Goal: Register for event/course: Register for event/course

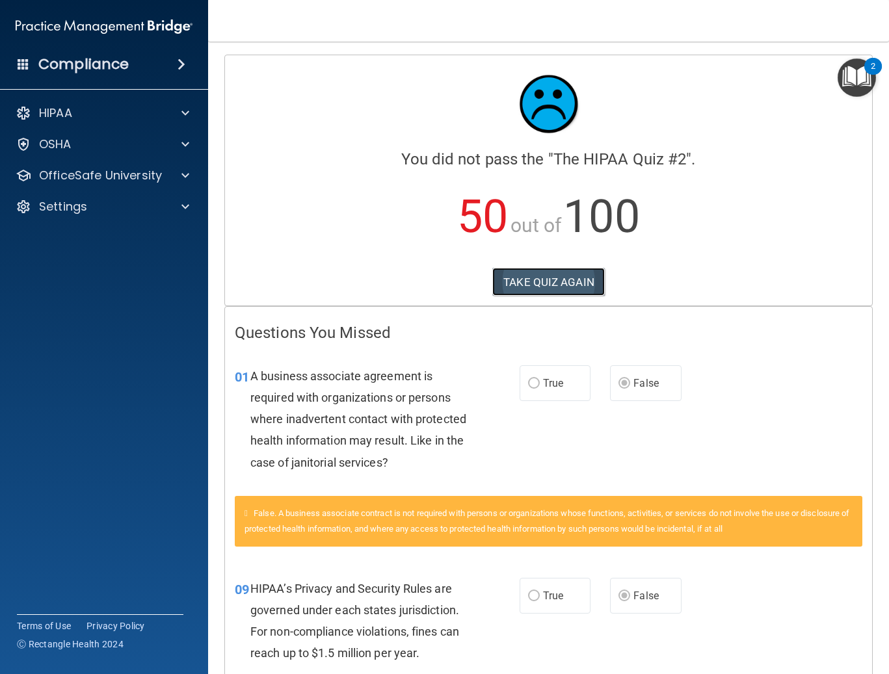
click at [544, 287] on button "TAKE QUIZ AGAIN" at bounding box center [548, 282] width 112 height 29
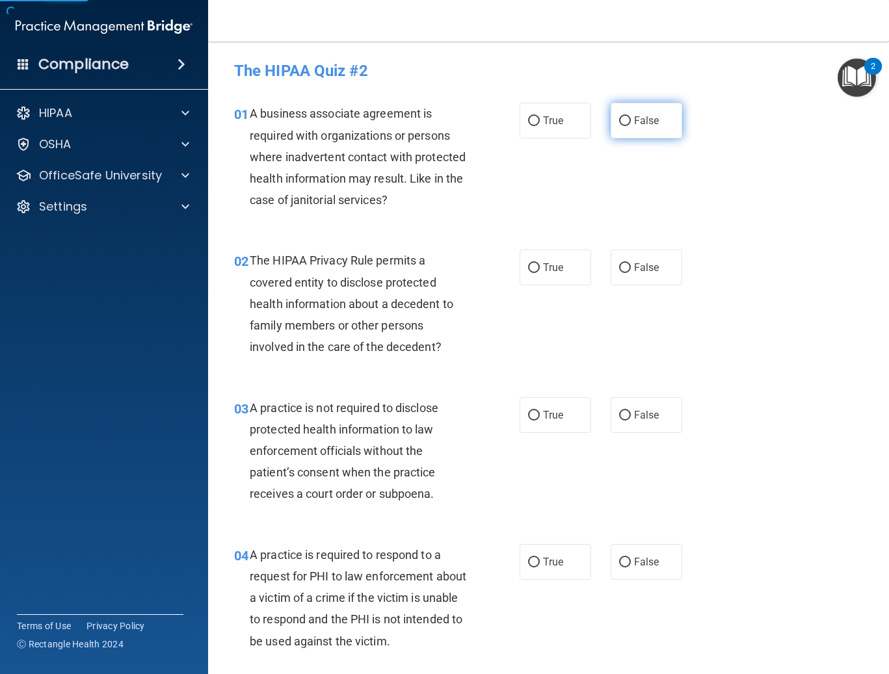
click at [612, 118] on label "False" at bounding box center [647, 121] width 72 height 36
click at [619, 118] on input "False" at bounding box center [625, 121] width 12 height 10
radio input "true"
click at [523, 261] on label "True" at bounding box center [556, 268] width 72 height 36
click at [528, 263] on input "True" at bounding box center [534, 268] width 12 height 10
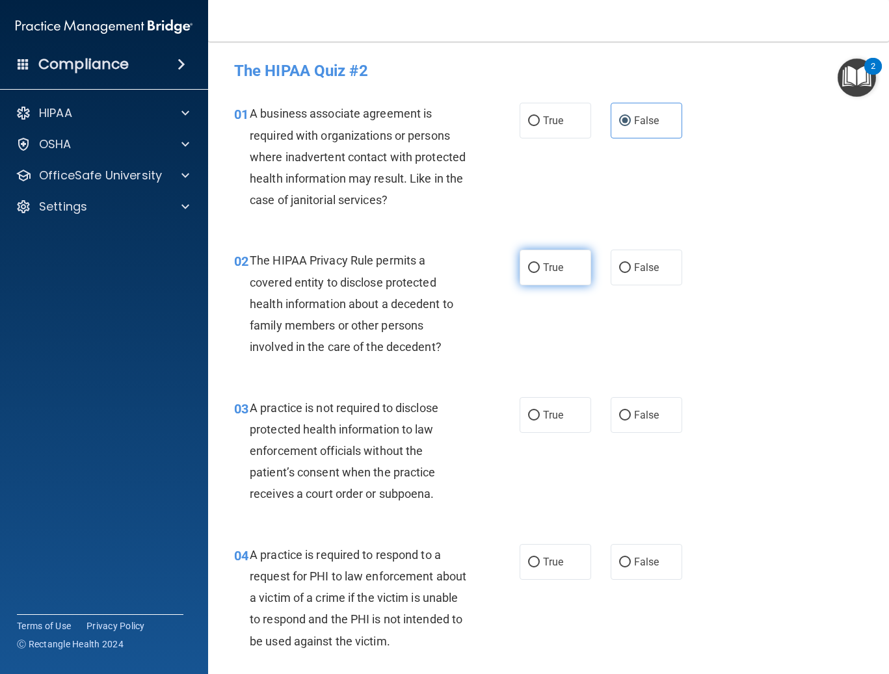
radio input "true"
click at [616, 401] on label "False" at bounding box center [647, 415] width 72 height 36
click at [619, 411] on input "False" at bounding box center [625, 416] width 12 height 10
radio input "true"
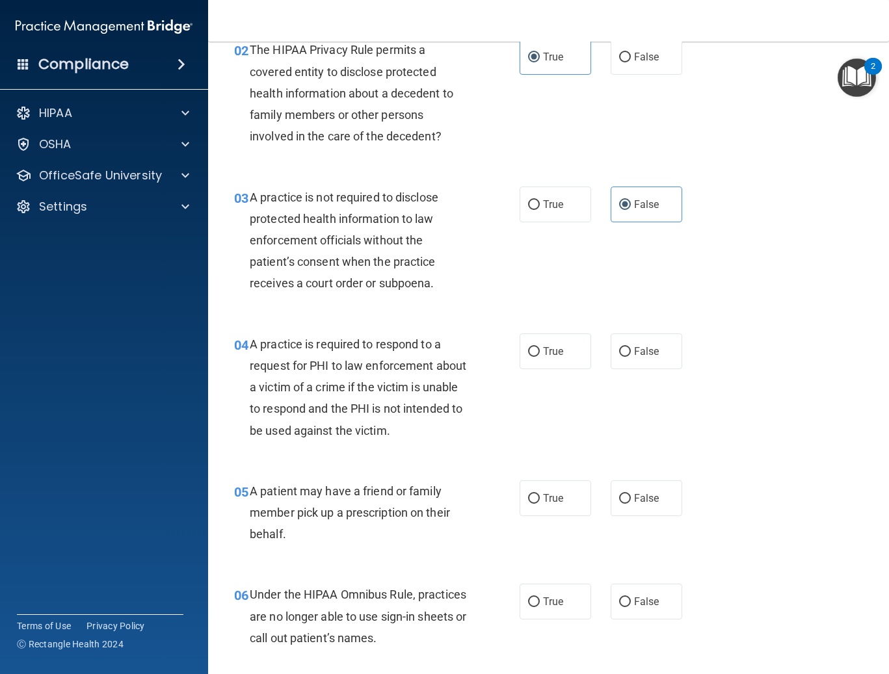
scroll to position [260, 0]
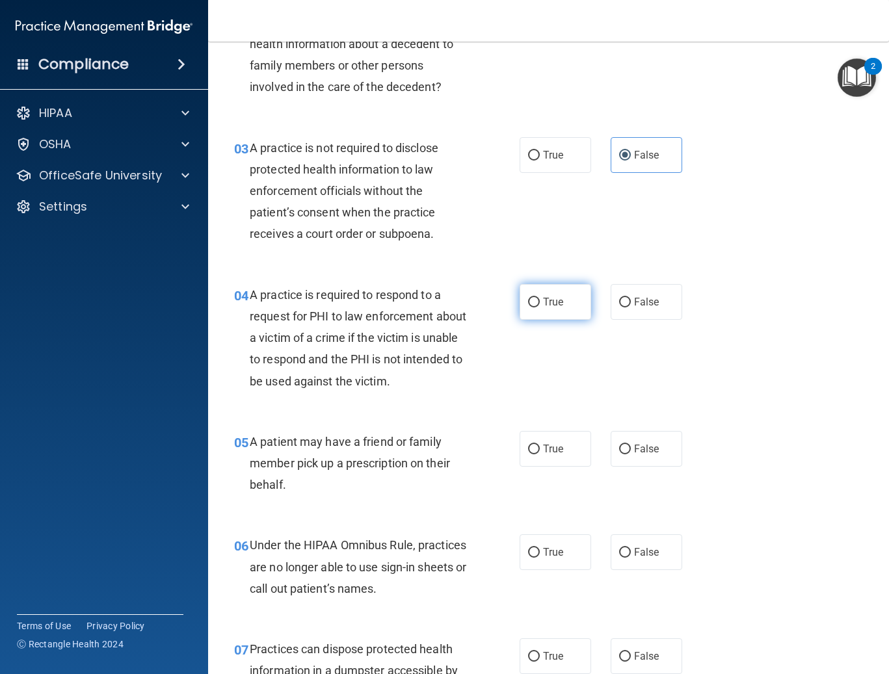
click at [553, 318] on label "True" at bounding box center [556, 302] width 72 height 36
click at [540, 308] on input "True" at bounding box center [534, 303] width 12 height 10
radio input "true"
click at [544, 442] on label "True" at bounding box center [556, 449] width 72 height 36
click at [540, 445] on input "True" at bounding box center [534, 450] width 12 height 10
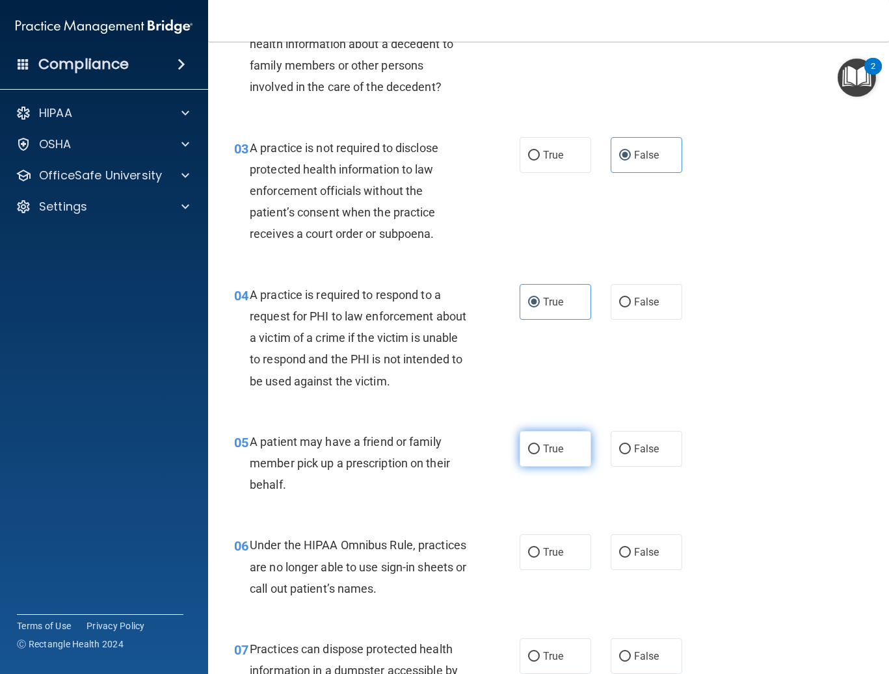
radio input "true"
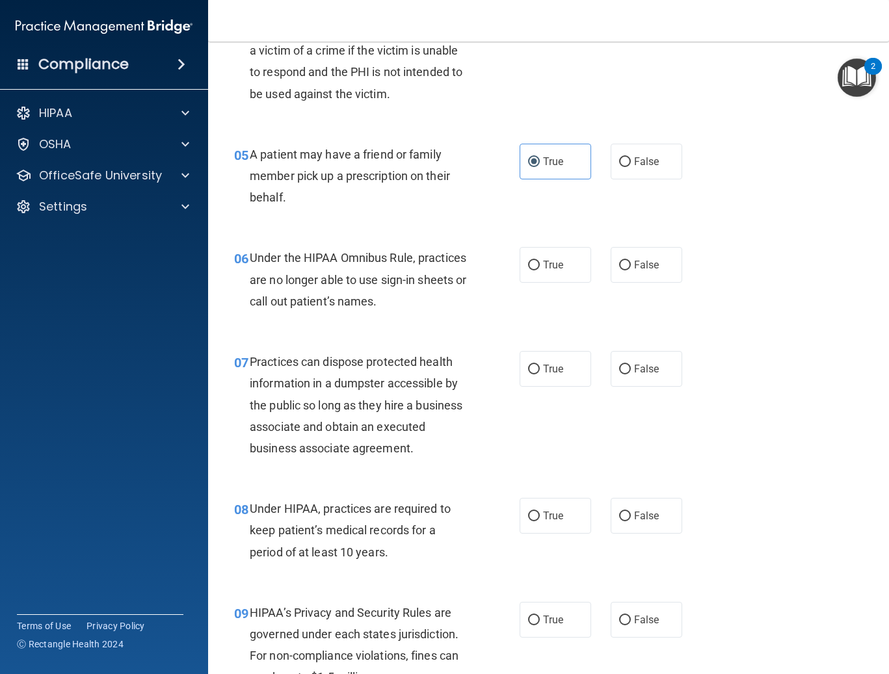
scroll to position [585, 0]
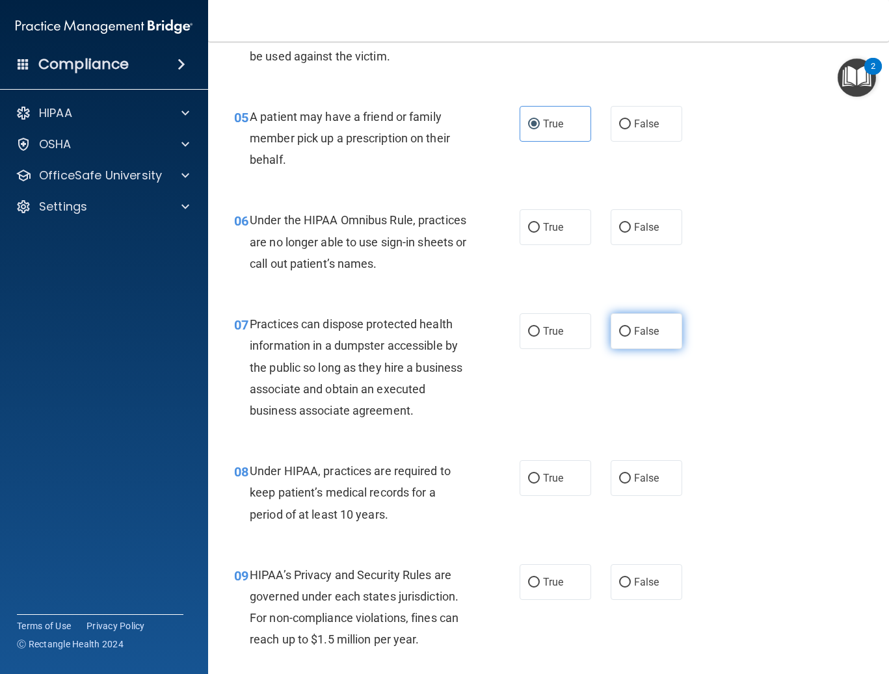
click at [635, 326] on span "False" at bounding box center [646, 331] width 25 height 12
click at [631, 327] on input "False" at bounding box center [625, 332] width 12 height 10
radio input "true"
click at [634, 230] on span "False" at bounding box center [646, 227] width 25 height 12
click at [631, 230] on input "False" at bounding box center [625, 228] width 12 height 10
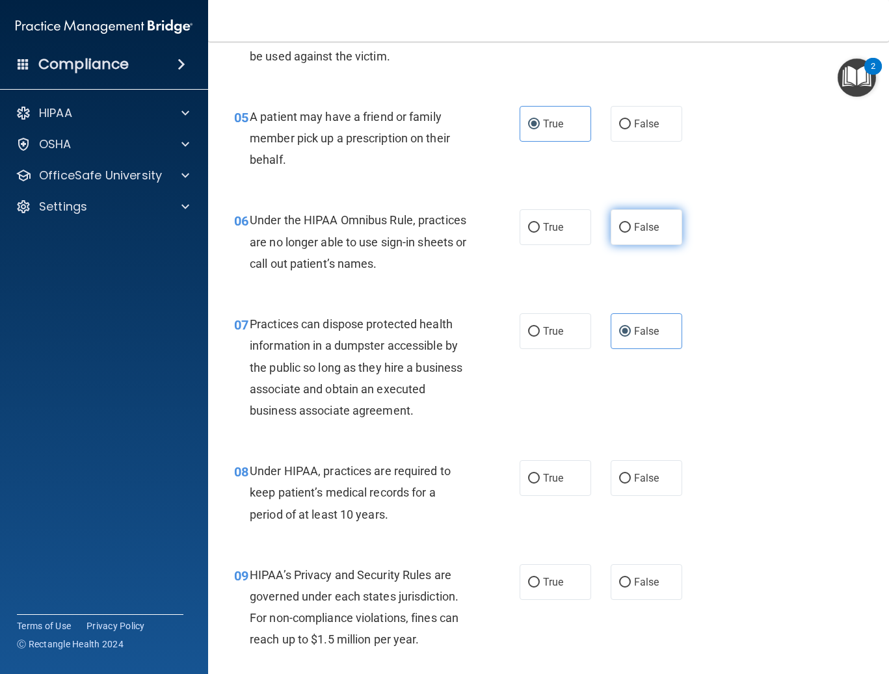
radio input "true"
click at [644, 487] on label "False" at bounding box center [647, 478] width 72 height 36
click at [631, 484] on input "False" at bounding box center [625, 479] width 12 height 10
radio input "true"
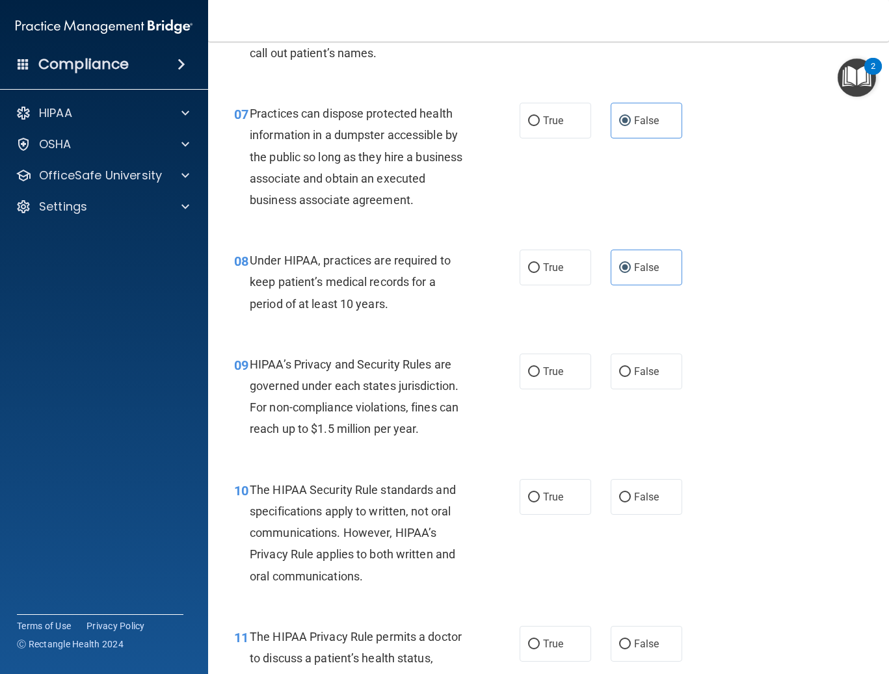
scroll to position [845, 0]
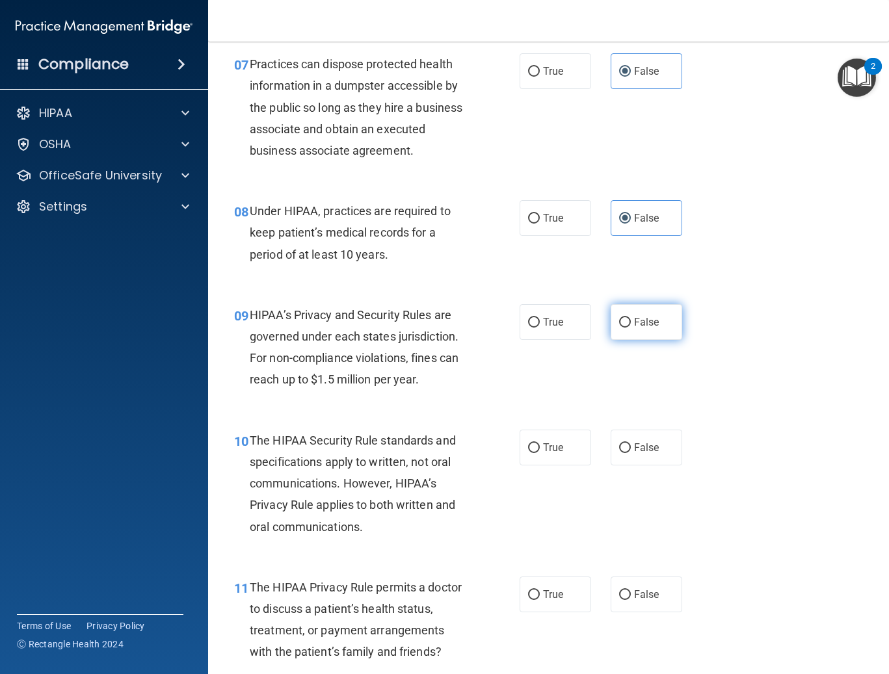
click at [655, 332] on label "False" at bounding box center [647, 322] width 72 height 36
click at [631, 328] on input "False" at bounding box center [625, 323] width 12 height 10
radio input "true"
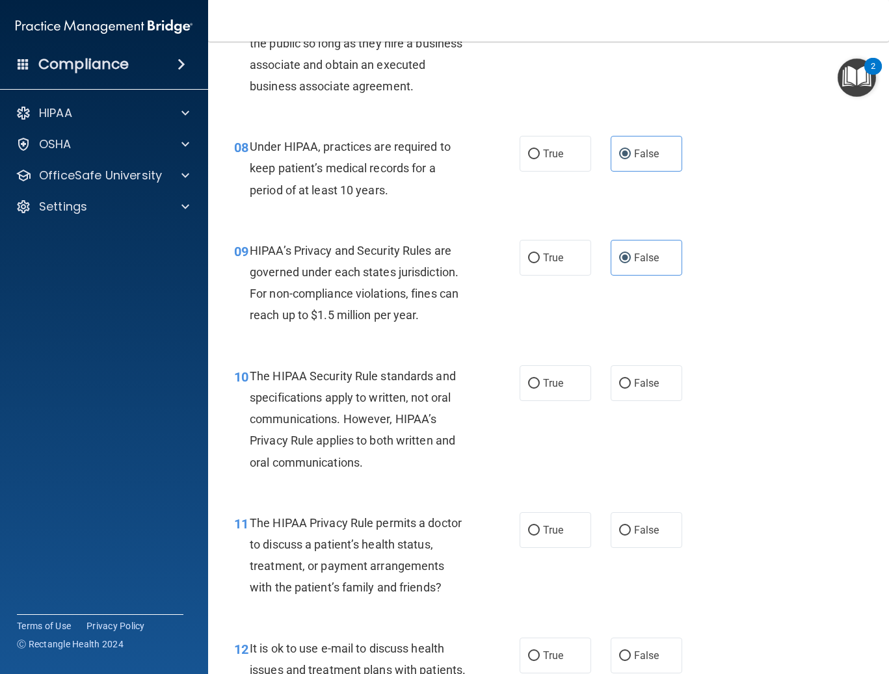
scroll to position [910, 0]
click at [564, 386] on label "True" at bounding box center [556, 383] width 72 height 36
click at [540, 386] on input "True" at bounding box center [534, 383] width 12 height 10
radio input "true"
click at [560, 525] on label "True" at bounding box center [556, 530] width 72 height 36
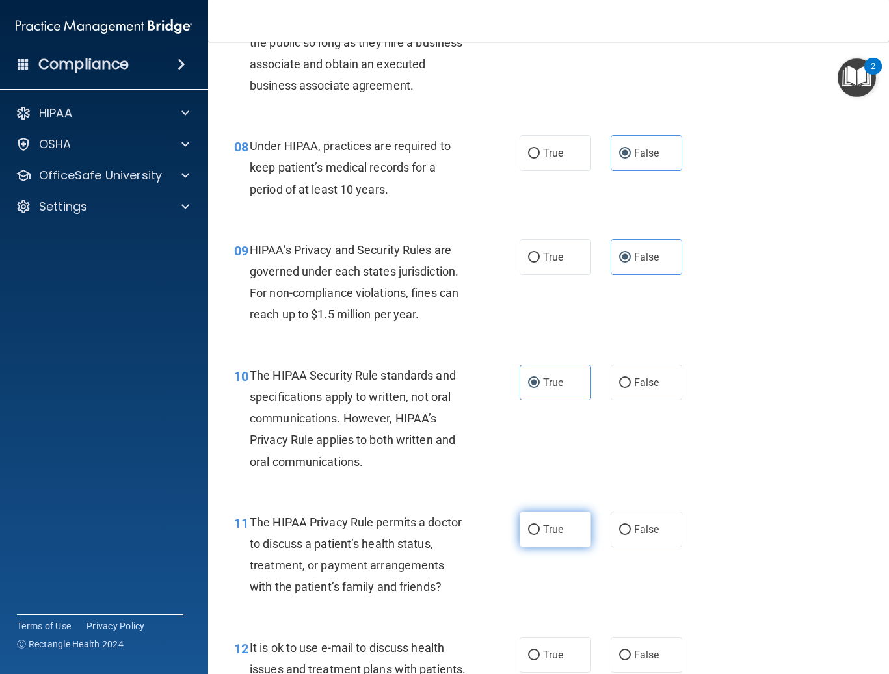
click at [540, 525] on input "True" at bounding box center [534, 530] width 12 height 10
radio input "true"
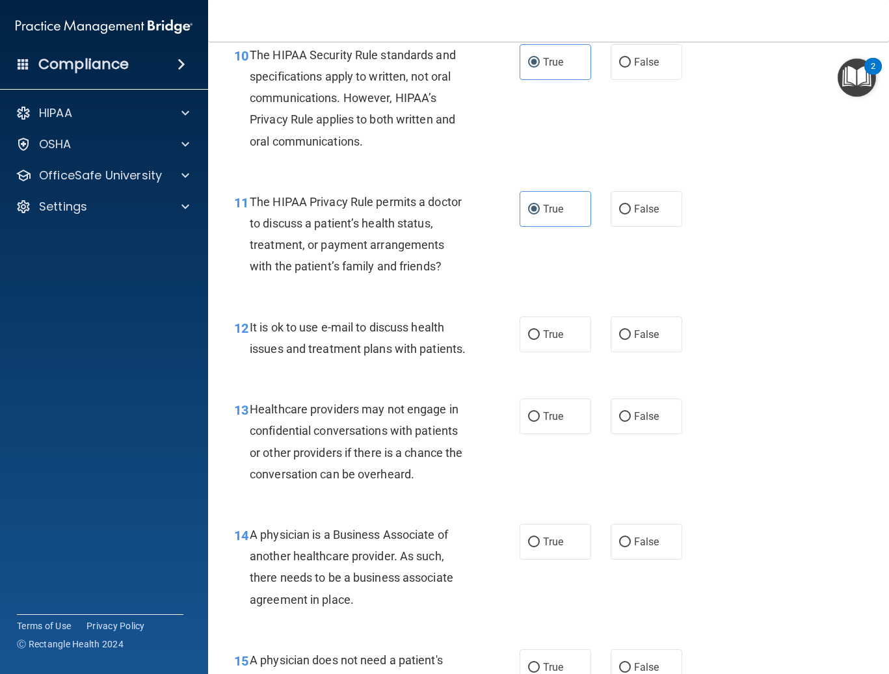
scroll to position [1235, 0]
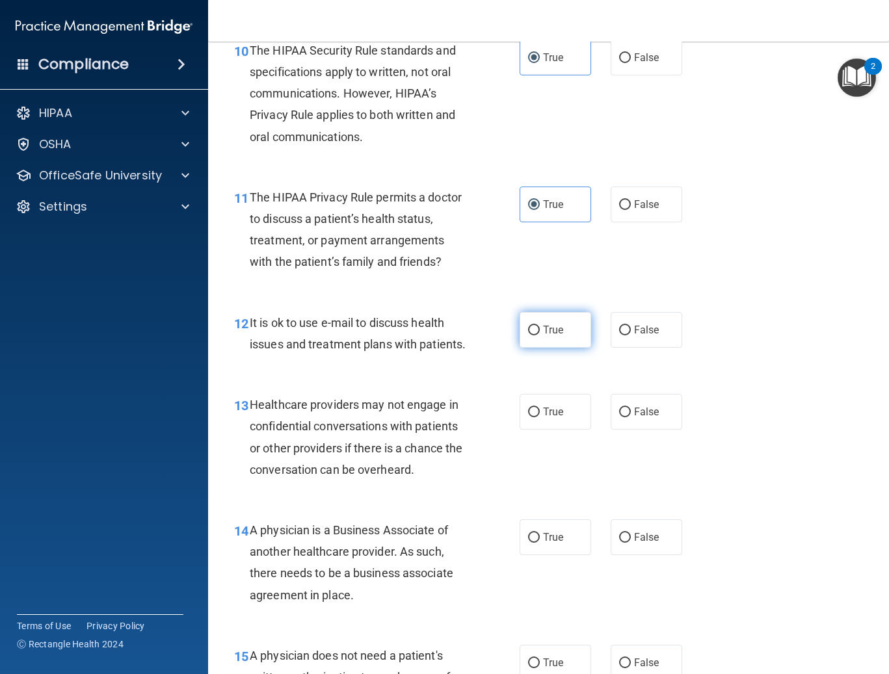
click at [536, 334] on label "True" at bounding box center [556, 330] width 72 height 36
click at [536, 334] on input "True" at bounding box center [534, 331] width 12 height 10
radio input "true"
click at [617, 423] on label "False" at bounding box center [647, 412] width 72 height 36
click at [619, 417] on input "False" at bounding box center [625, 413] width 12 height 10
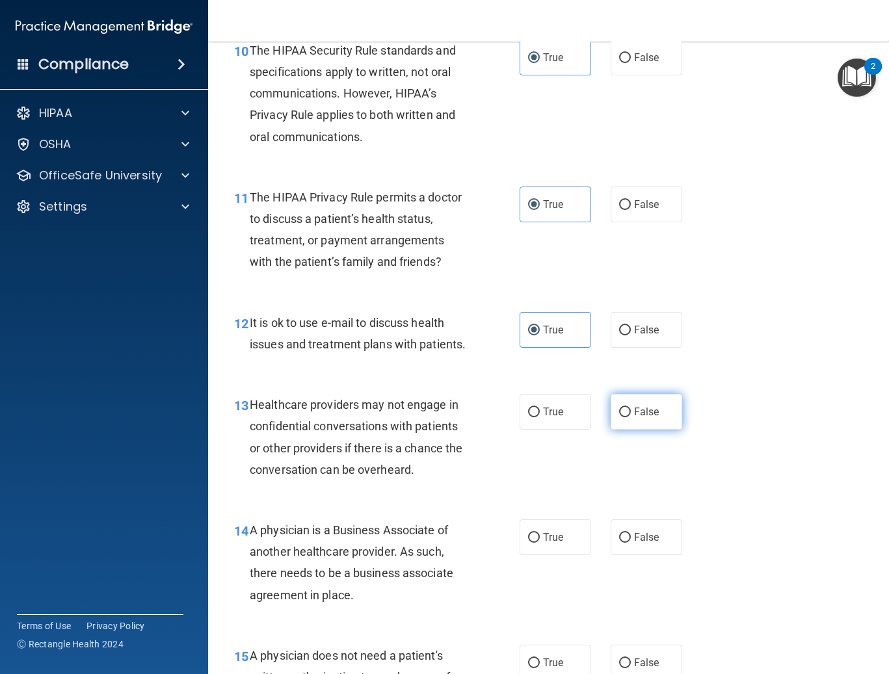
radio input "true"
click at [642, 544] on span "False" at bounding box center [646, 537] width 25 height 12
click at [631, 543] on input "False" at bounding box center [625, 538] width 12 height 10
radio input "true"
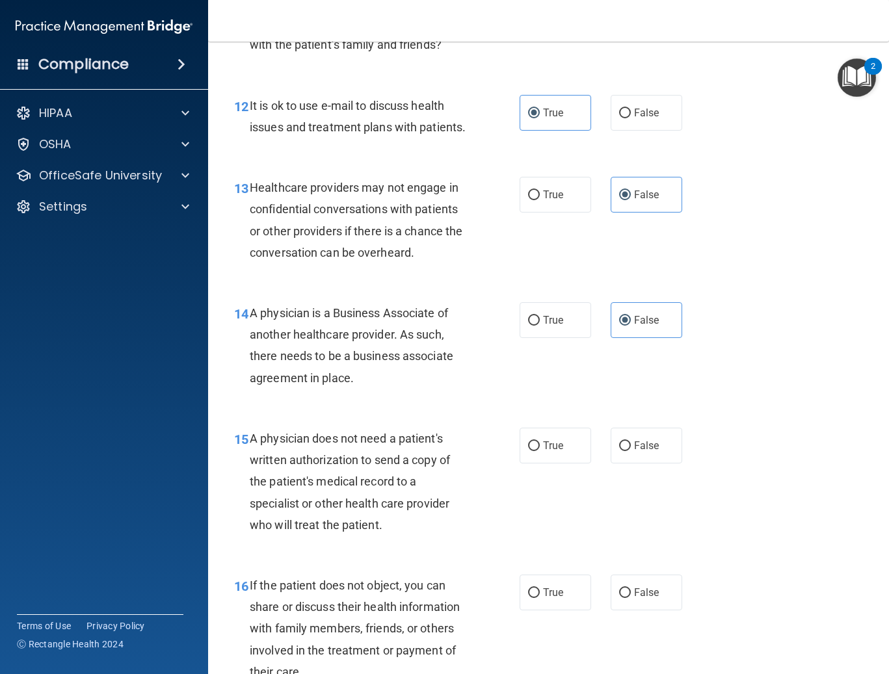
scroll to position [1561, 0]
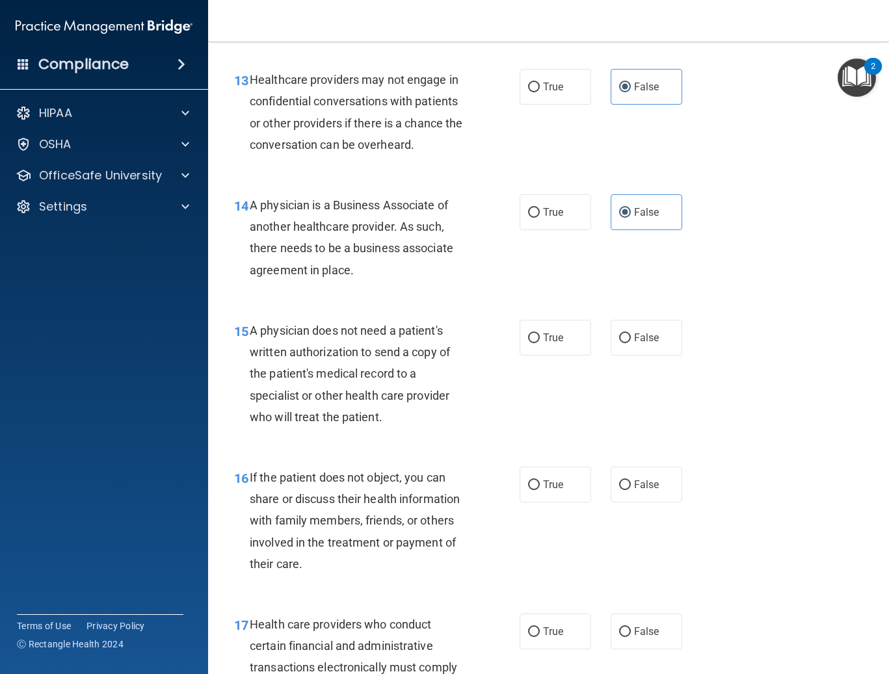
drag, startPoint x: 548, startPoint y: 360, endPoint x: 551, endPoint y: 430, distance: 70.3
click at [552, 397] on div "15 A physician does not need a patient's written authorization to send a copy o…" at bounding box center [548, 377] width 648 height 147
click at [551, 491] on label "True" at bounding box center [556, 485] width 72 height 36
click at [540, 490] on input "True" at bounding box center [534, 486] width 12 height 10
radio input "true"
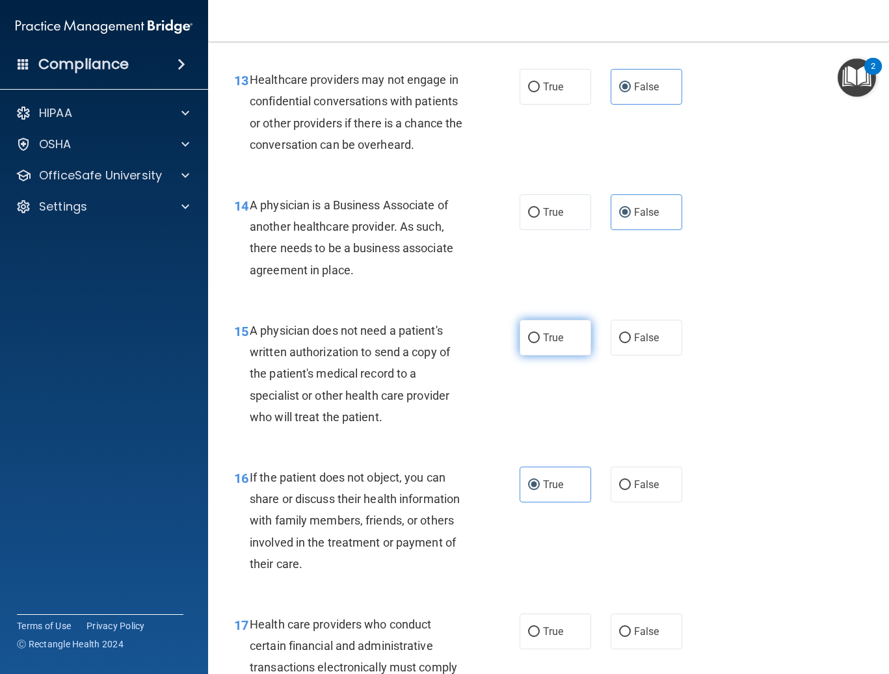
click at [564, 347] on label "True" at bounding box center [556, 338] width 72 height 36
click at [540, 343] on input "True" at bounding box center [534, 339] width 12 height 10
radio input "true"
click at [578, 650] on label "True" at bounding box center [556, 632] width 72 height 36
click at [540, 637] on input "True" at bounding box center [534, 632] width 12 height 10
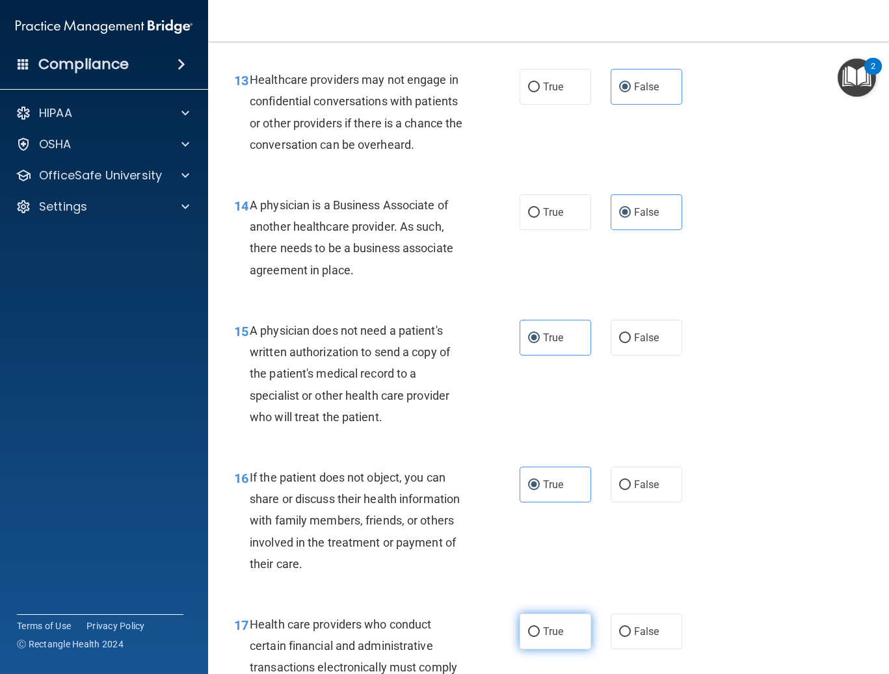
radio input "true"
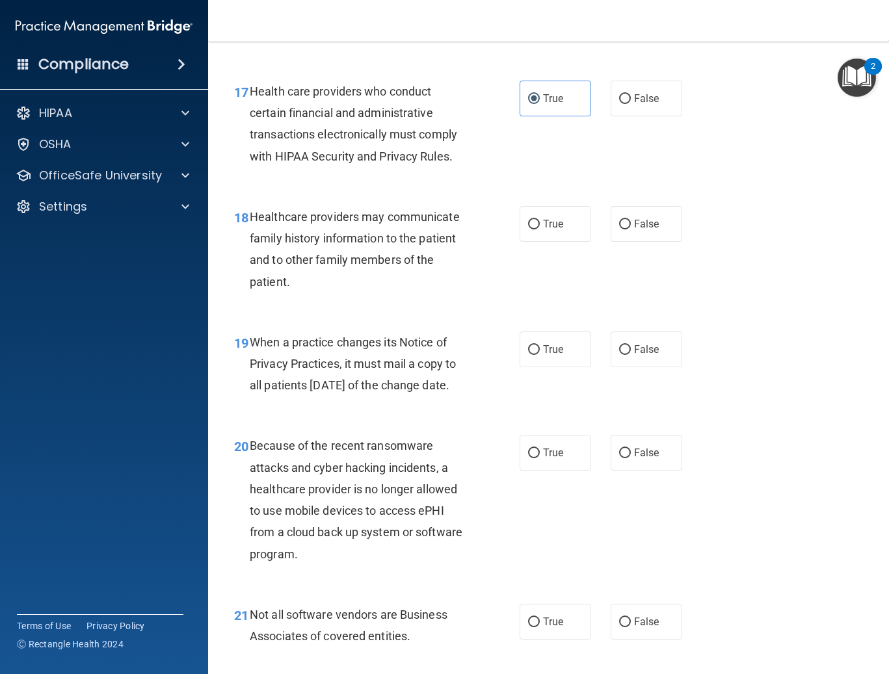
scroll to position [2146, 0]
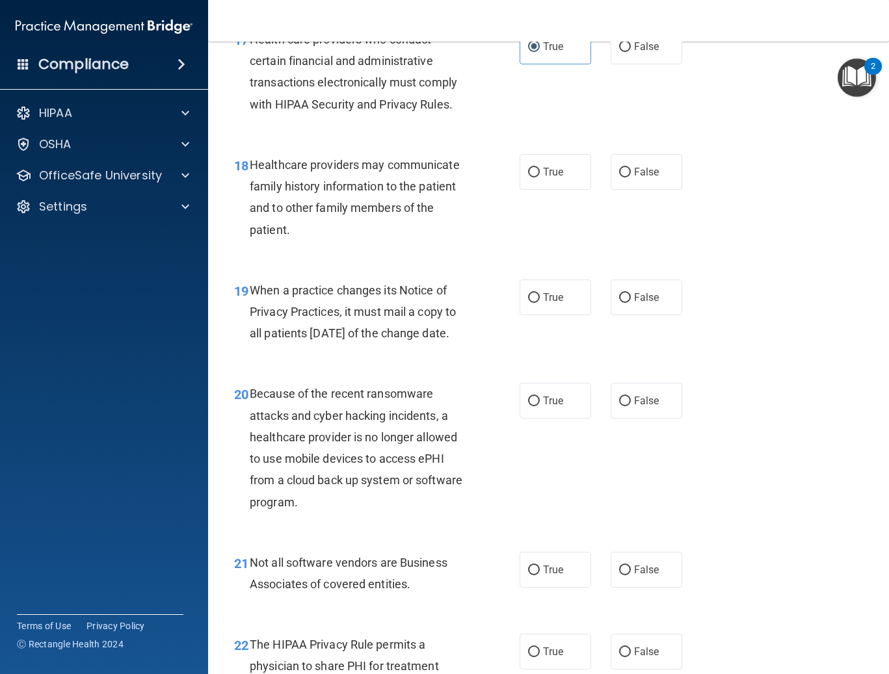
click at [628, 214] on div "18 Healthcare providers may communicate family history information to the patie…" at bounding box center [548, 200] width 648 height 125
click at [634, 178] on span "False" at bounding box center [646, 172] width 25 height 12
click at [630, 178] on input "False" at bounding box center [625, 173] width 12 height 10
radio input "true"
click at [647, 304] on span "False" at bounding box center [646, 297] width 25 height 12
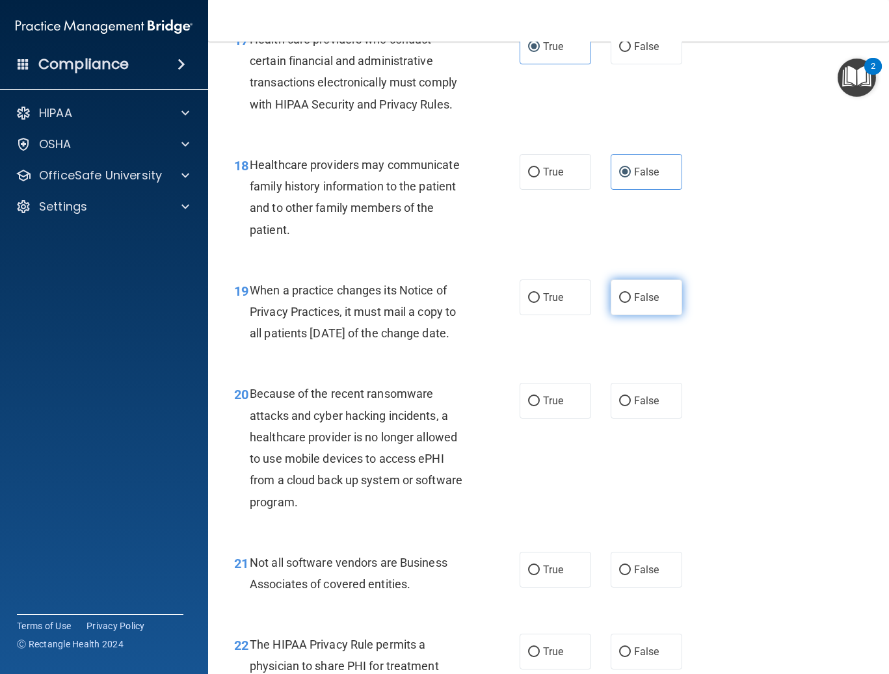
click at [631, 303] on input "False" at bounding box center [625, 298] width 12 height 10
radio input "true"
click at [652, 419] on label "False" at bounding box center [647, 401] width 72 height 36
click at [631, 406] on input "False" at bounding box center [625, 402] width 12 height 10
radio input "true"
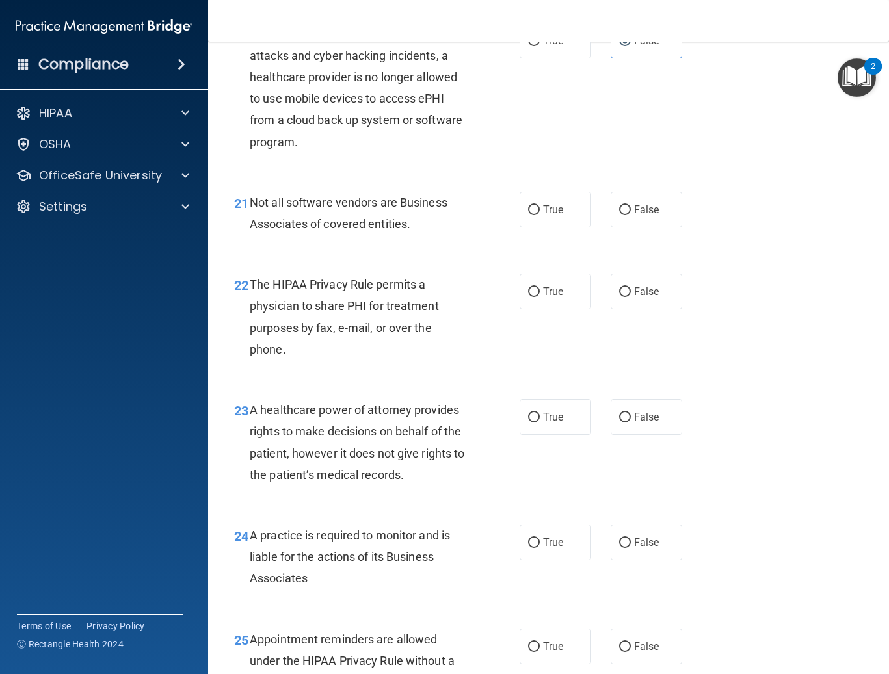
scroll to position [2536, 0]
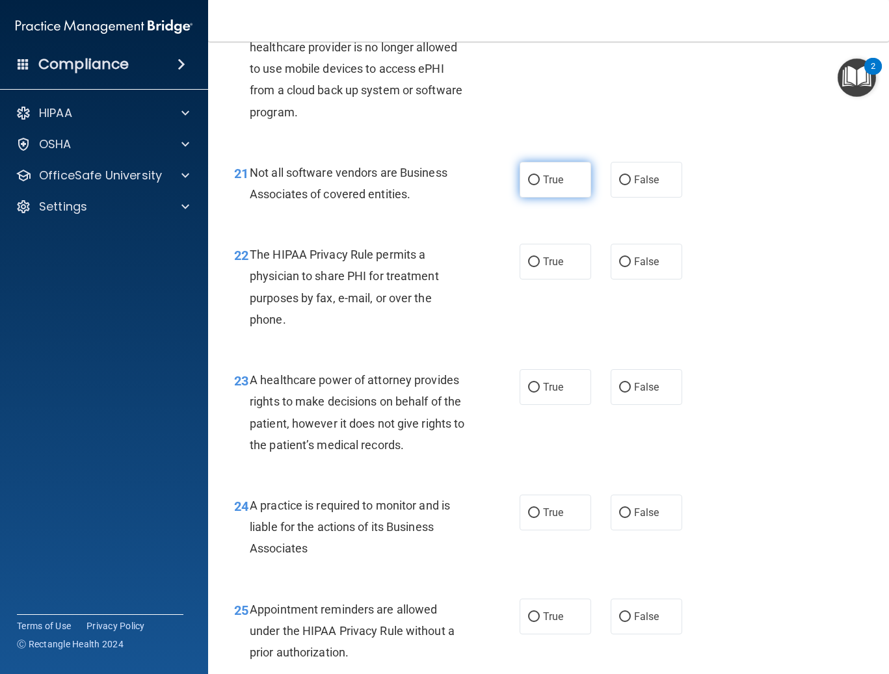
click at [547, 186] on span "True" at bounding box center [553, 180] width 20 height 12
click at [540, 185] on input "True" at bounding box center [534, 181] width 12 height 10
radio input "true"
click at [547, 280] on label "True" at bounding box center [556, 262] width 72 height 36
click at [540, 267] on input "True" at bounding box center [534, 262] width 12 height 10
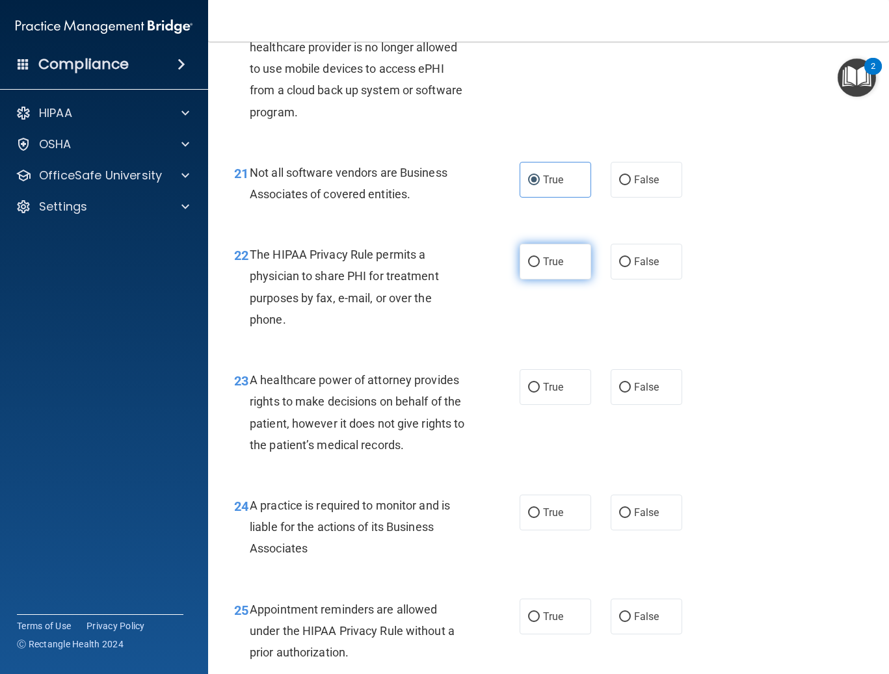
radio input "true"
click at [641, 405] on label "False" at bounding box center [647, 387] width 72 height 36
click at [631, 393] on input "False" at bounding box center [625, 388] width 12 height 10
radio input "true"
click at [635, 519] on span "False" at bounding box center [646, 513] width 25 height 12
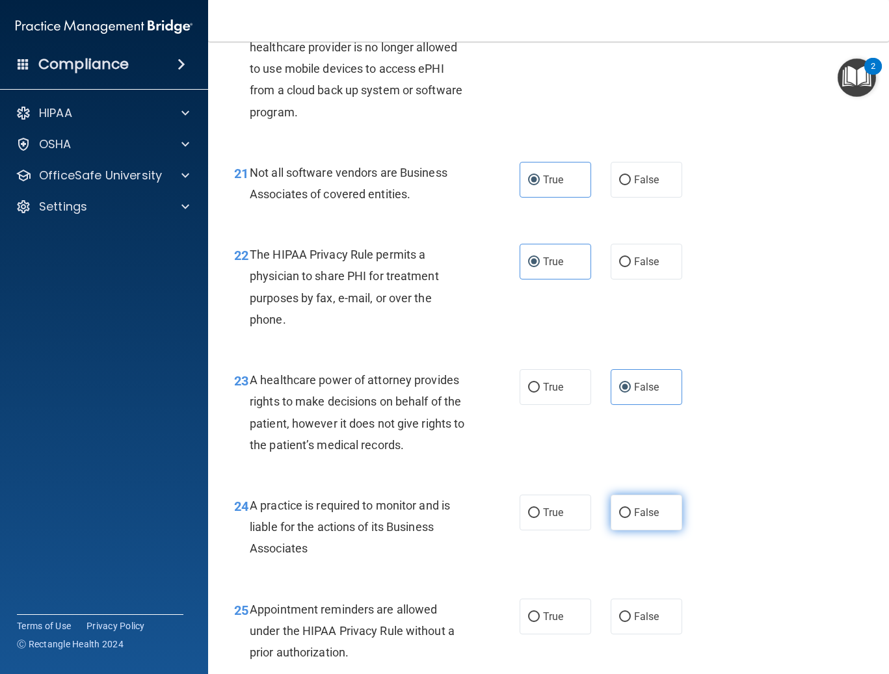
click at [631, 518] on input "False" at bounding box center [625, 513] width 12 height 10
radio input "true"
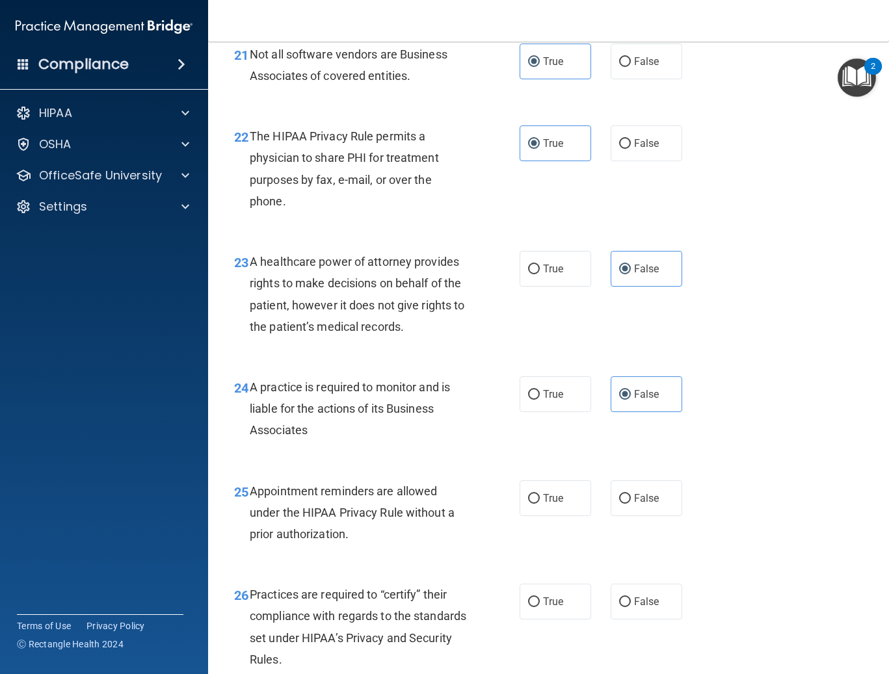
scroll to position [2731, 0]
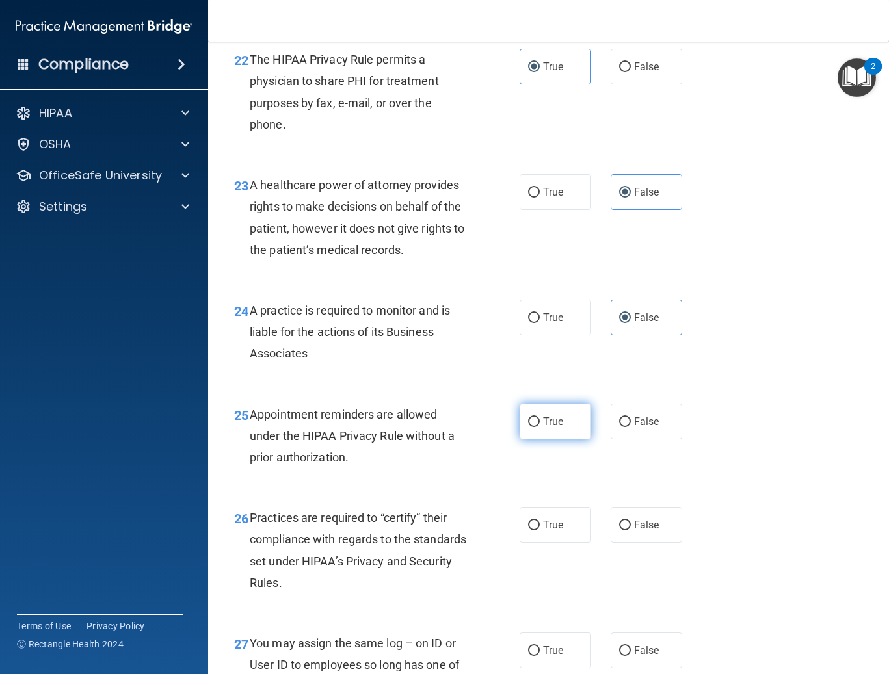
click at [567, 440] on label "True" at bounding box center [556, 422] width 72 height 36
click at [540, 427] on input "True" at bounding box center [534, 422] width 12 height 10
radio input "true"
click at [635, 531] on span "False" at bounding box center [646, 525] width 25 height 12
click at [631, 531] on input "False" at bounding box center [625, 526] width 12 height 10
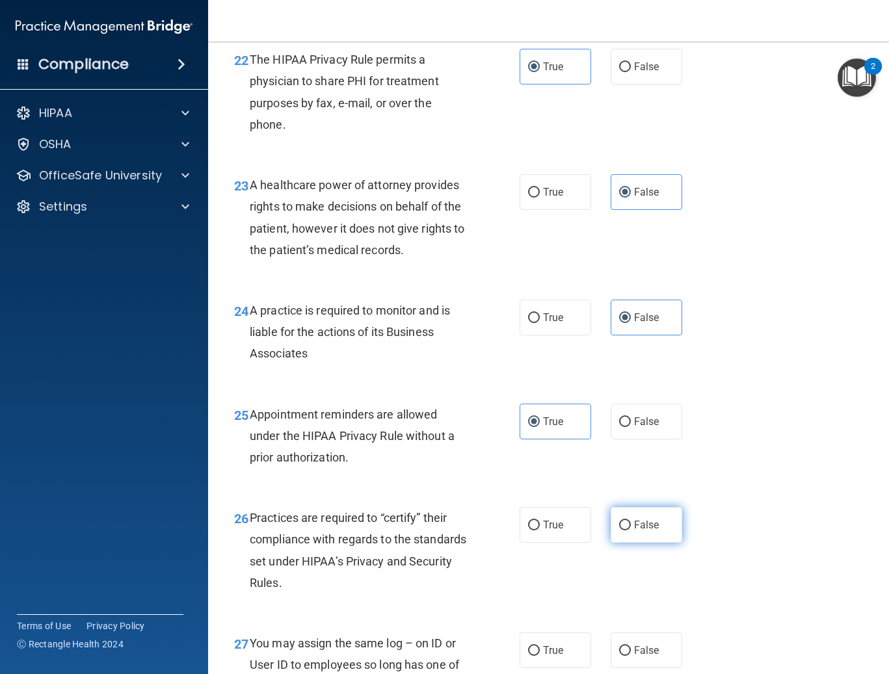
radio input "true"
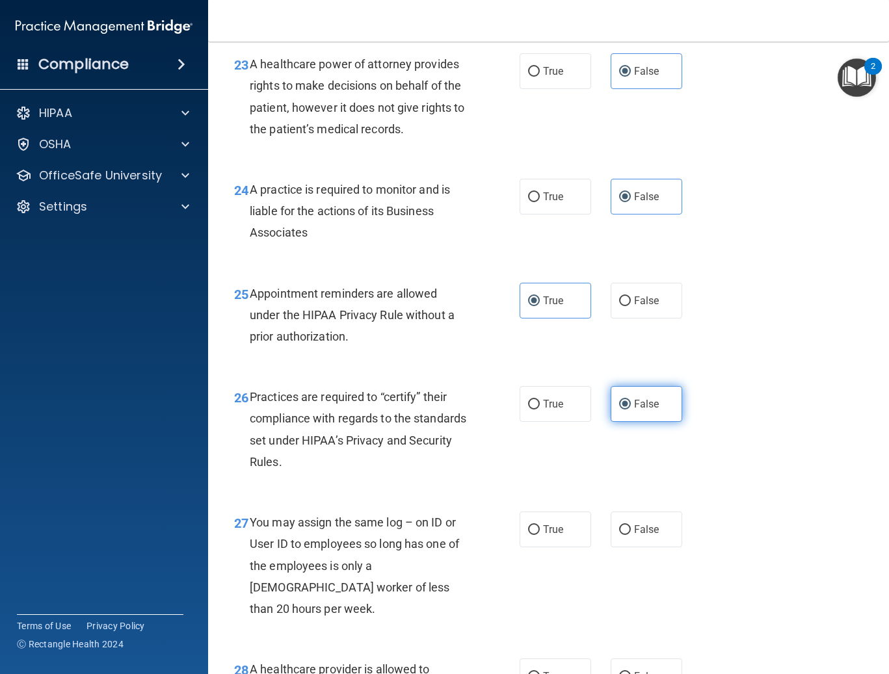
scroll to position [2926, 0]
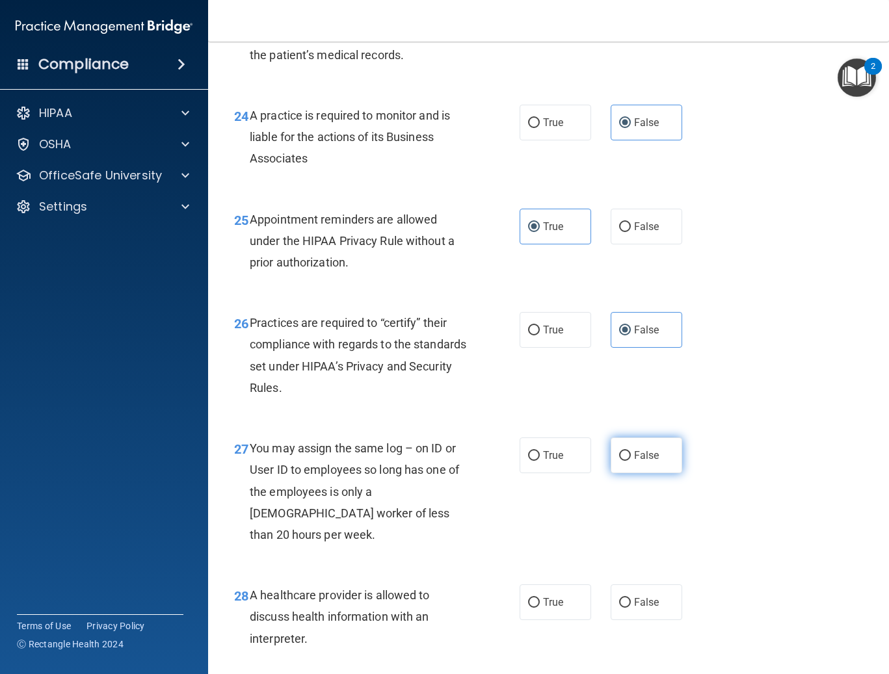
click at [655, 473] on label "False" at bounding box center [647, 456] width 72 height 36
click at [631, 461] on input "False" at bounding box center [625, 456] width 12 height 10
radio input "true"
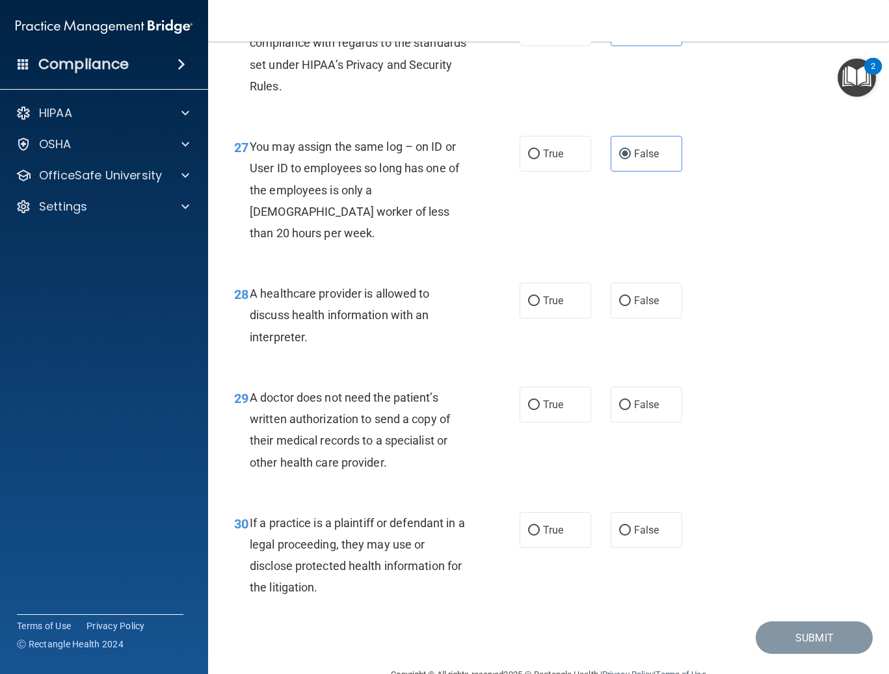
scroll to position [3251, 0]
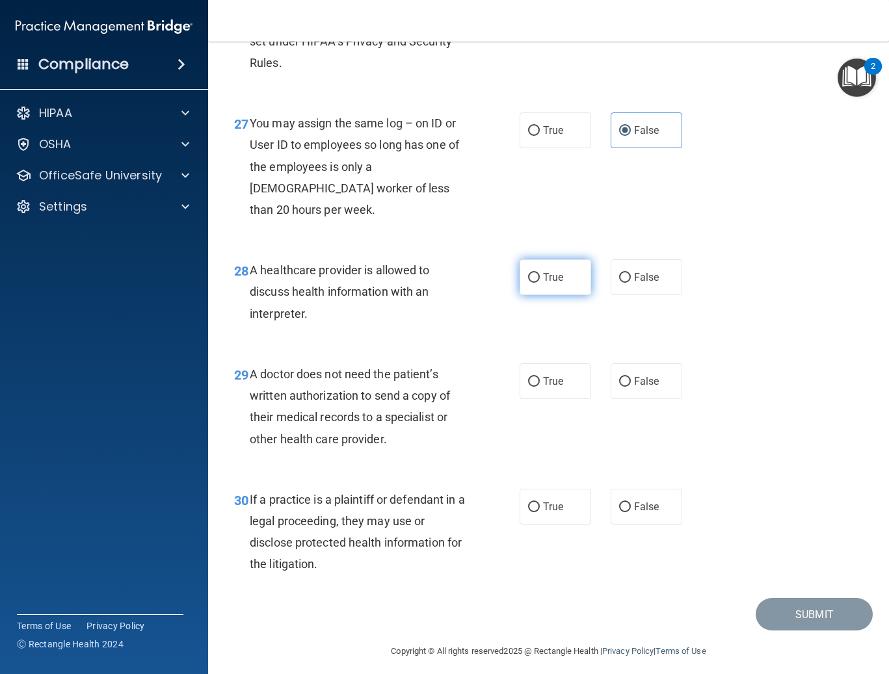
click at [549, 283] on span "True" at bounding box center [553, 277] width 20 height 12
click at [540, 283] on input "True" at bounding box center [534, 278] width 12 height 10
radio input "true"
click at [553, 399] on label "True" at bounding box center [556, 381] width 72 height 36
click at [540, 387] on input "True" at bounding box center [534, 382] width 12 height 10
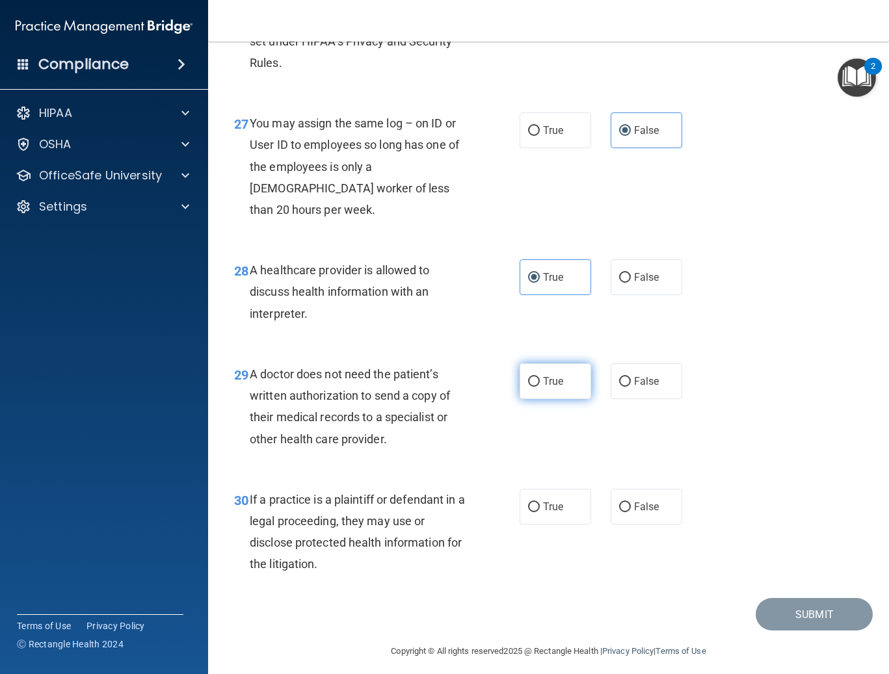
radio input "true"
click at [560, 522] on label "True" at bounding box center [556, 507] width 72 height 36
click at [540, 512] on input "True" at bounding box center [534, 508] width 12 height 10
radio input "true"
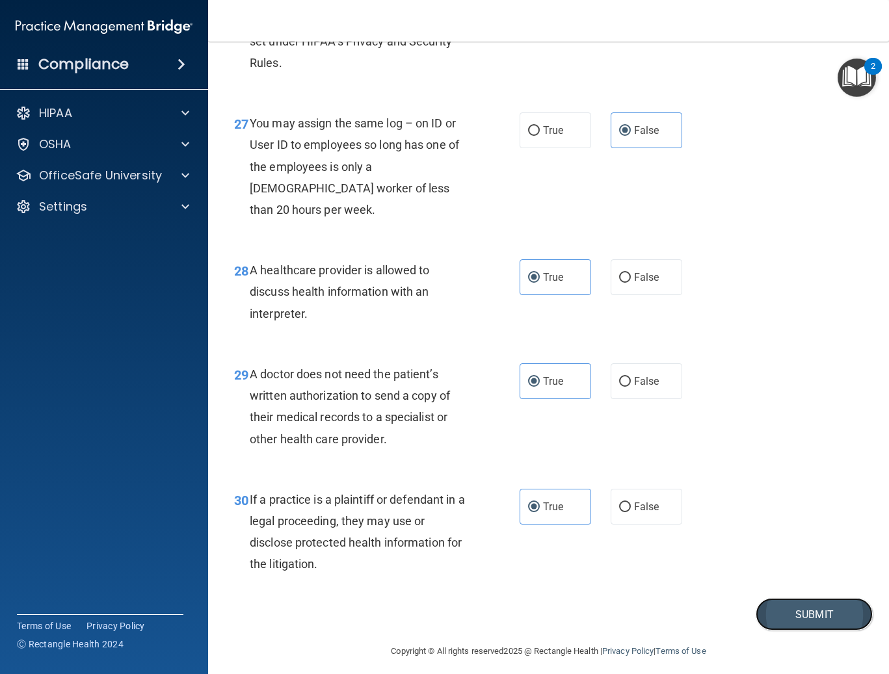
click at [798, 631] on button "Submit" at bounding box center [814, 614] width 117 height 33
click at [784, 627] on button "Submit" at bounding box center [814, 614] width 117 height 33
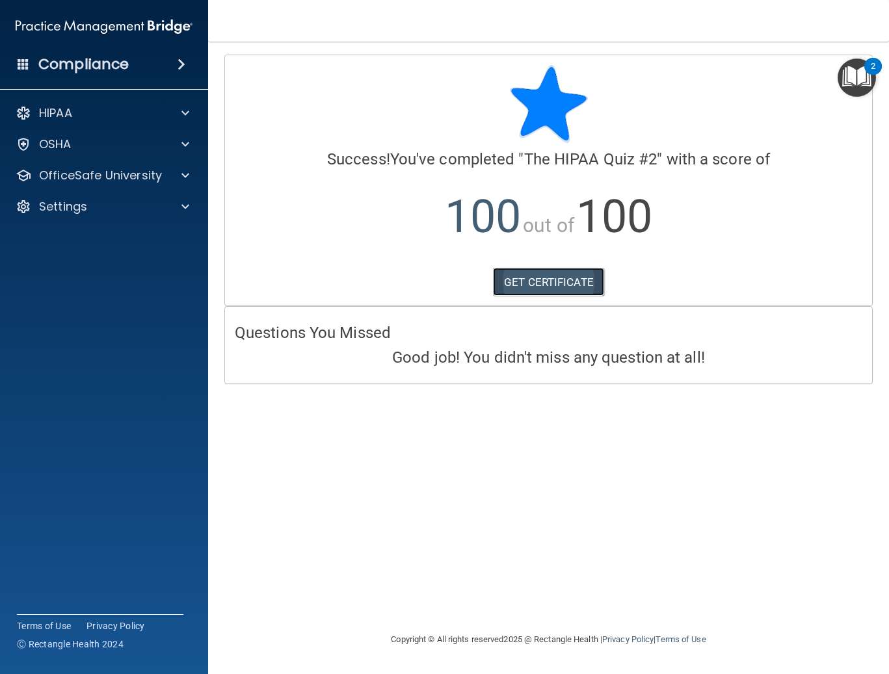
click at [583, 279] on link "GET CERTIFICATE" at bounding box center [548, 282] width 111 height 29
click at [183, 179] on span at bounding box center [185, 176] width 8 height 16
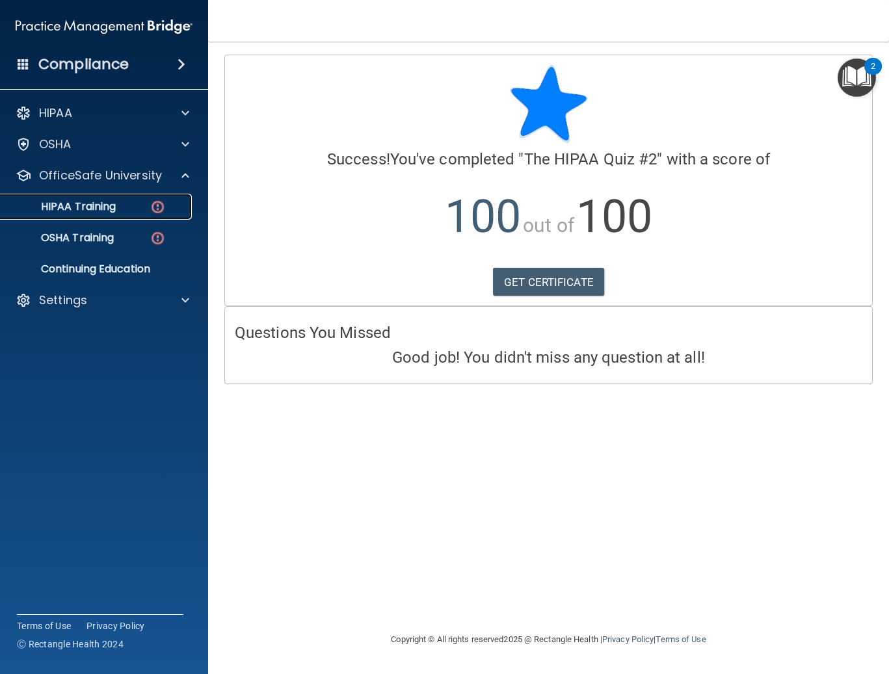
click at [153, 202] on img at bounding box center [158, 207] width 16 height 16
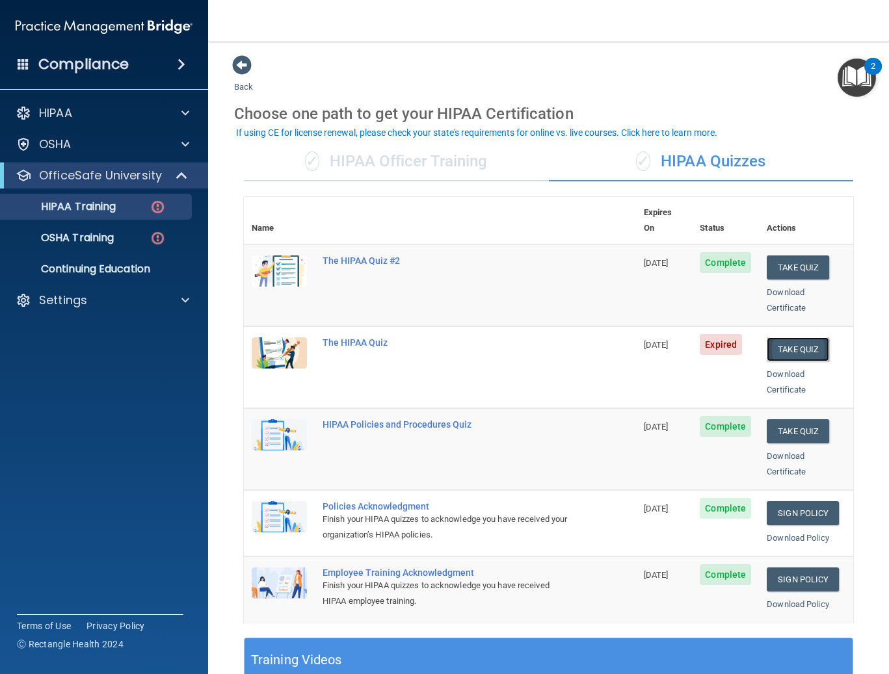
click at [793, 337] on button "Take Quiz" at bounding box center [798, 349] width 62 height 24
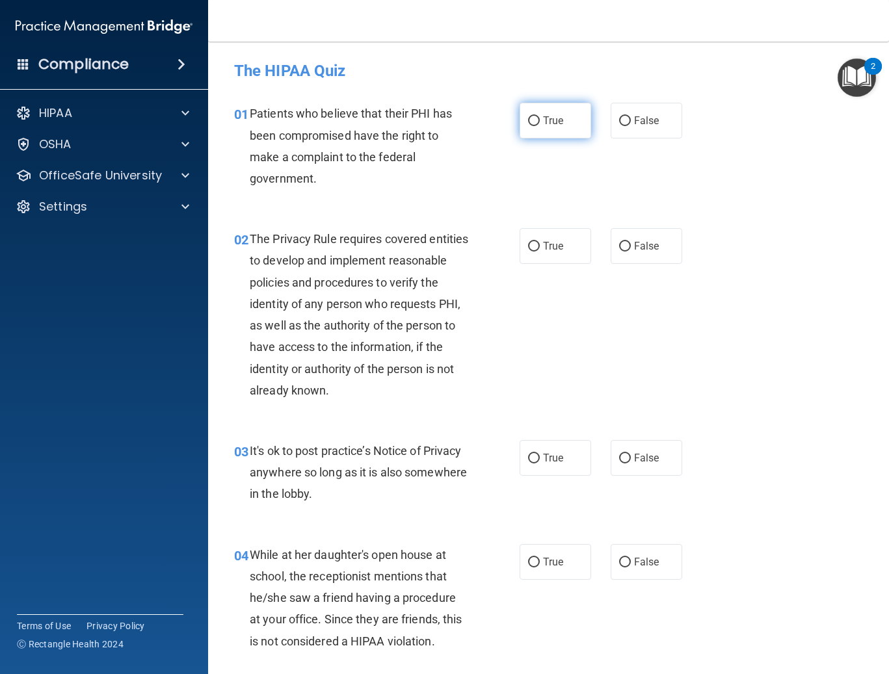
click at [550, 120] on span "True" at bounding box center [553, 120] width 20 height 12
click at [540, 120] on input "True" at bounding box center [534, 121] width 12 height 10
radio input "true"
click at [542, 260] on label "True" at bounding box center [556, 246] width 72 height 36
click at [540, 252] on input "True" at bounding box center [534, 247] width 12 height 10
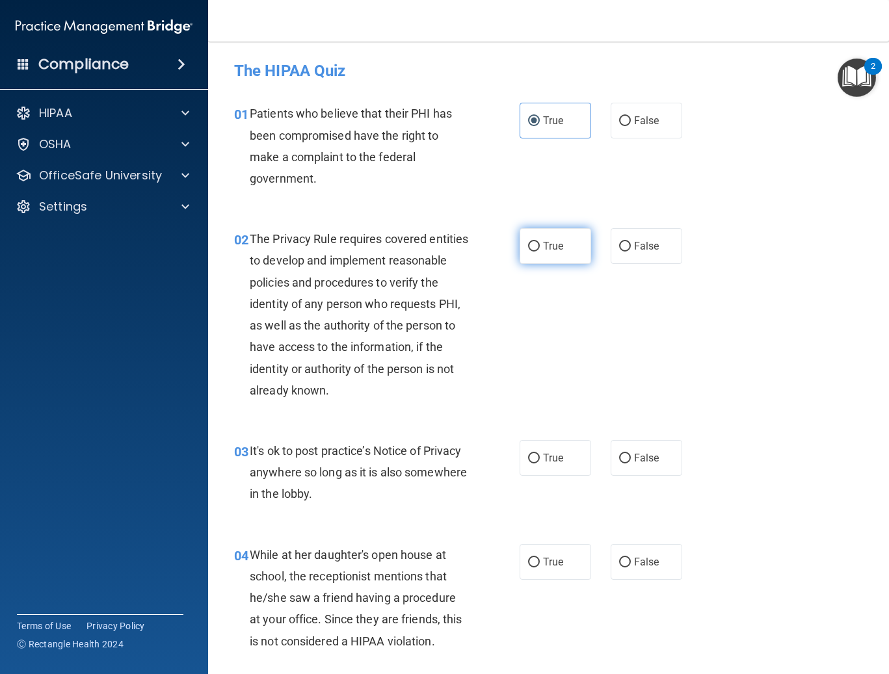
radio input "true"
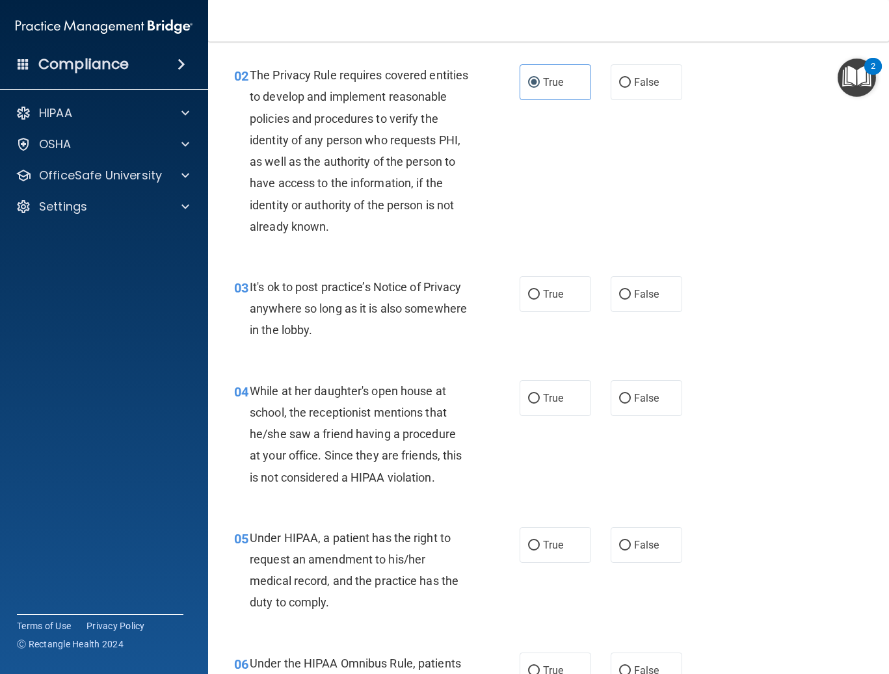
scroll to position [195, 0]
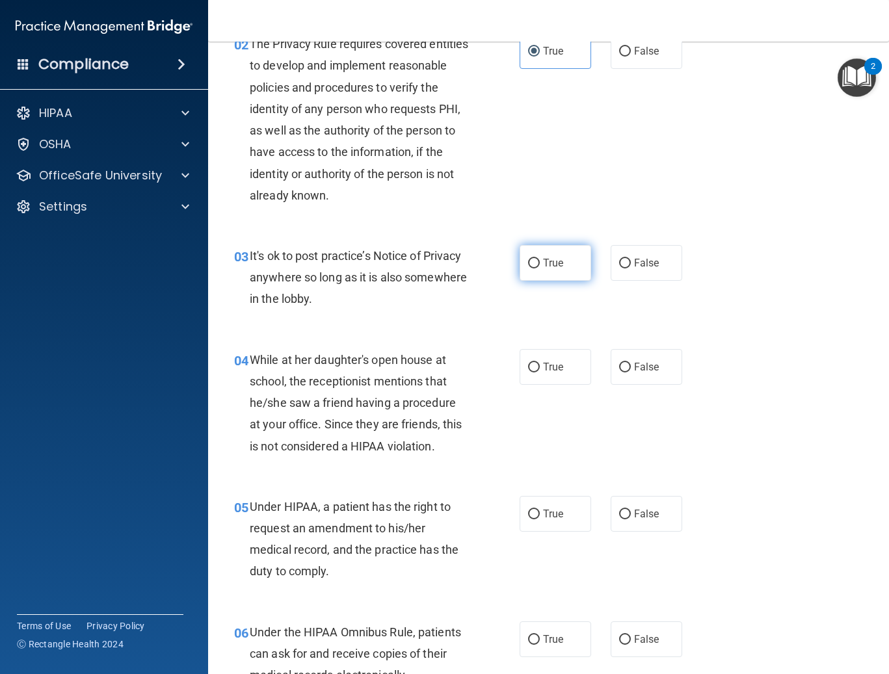
click at [557, 256] on label "True" at bounding box center [556, 263] width 72 height 36
click at [540, 259] on input "True" at bounding box center [534, 264] width 12 height 10
radio input "true"
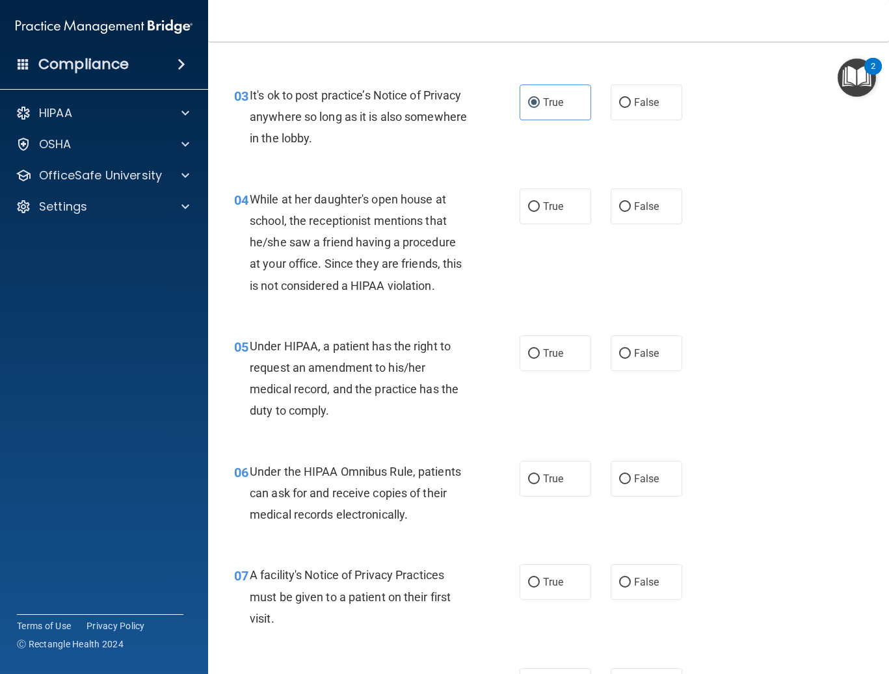
scroll to position [390, 0]
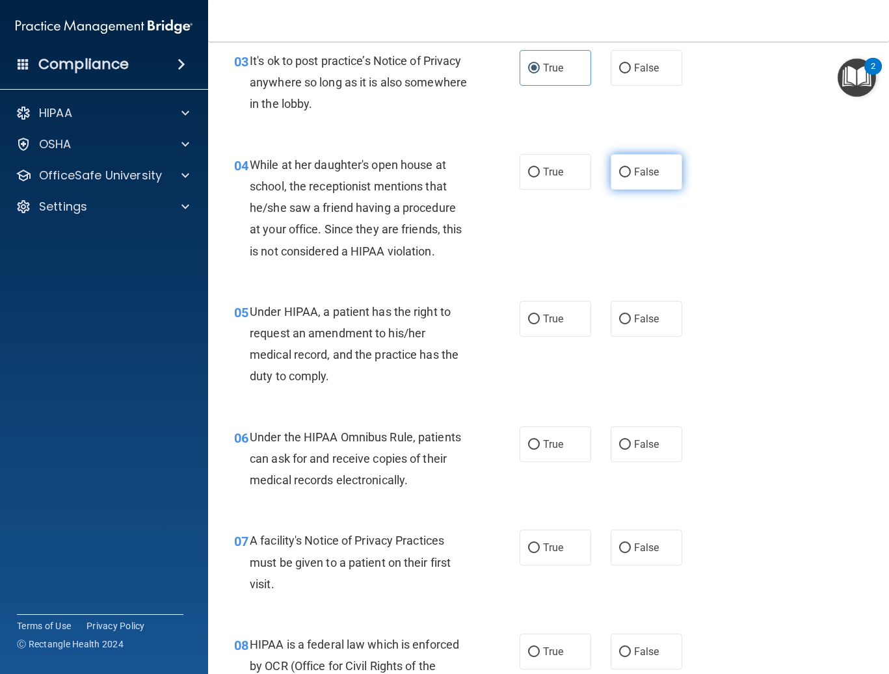
click at [627, 168] on label "False" at bounding box center [647, 172] width 72 height 36
click at [627, 168] on input "False" at bounding box center [625, 173] width 12 height 10
radio input "true"
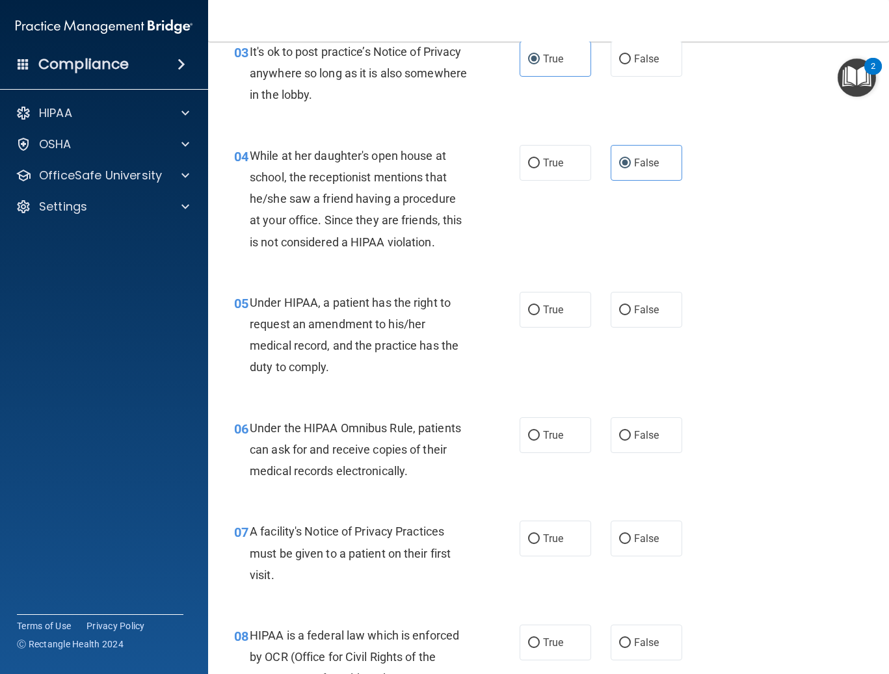
scroll to position [455, 0]
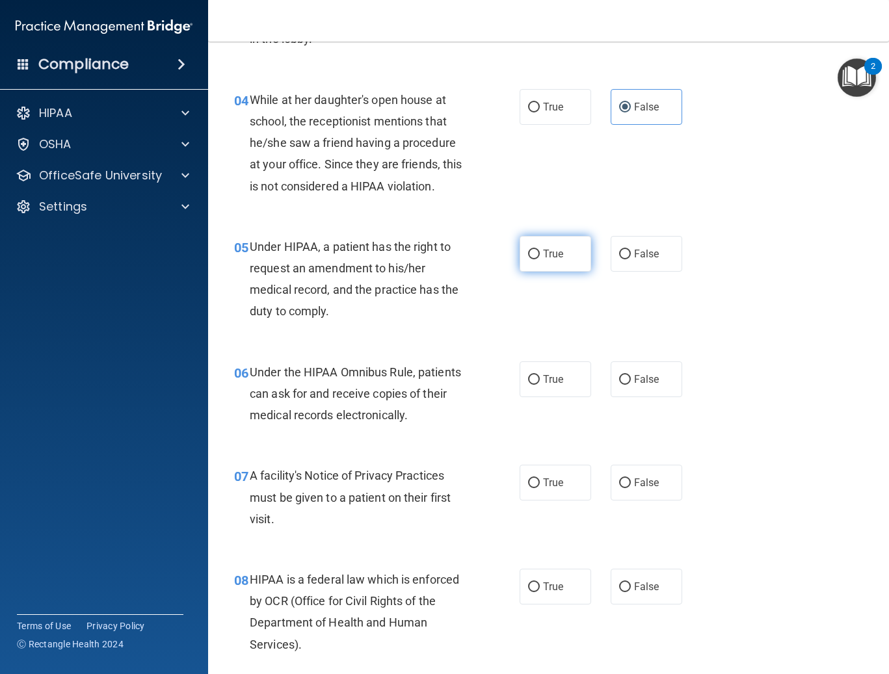
click at [528, 252] on input "True" at bounding box center [534, 255] width 12 height 10
radio input "true"
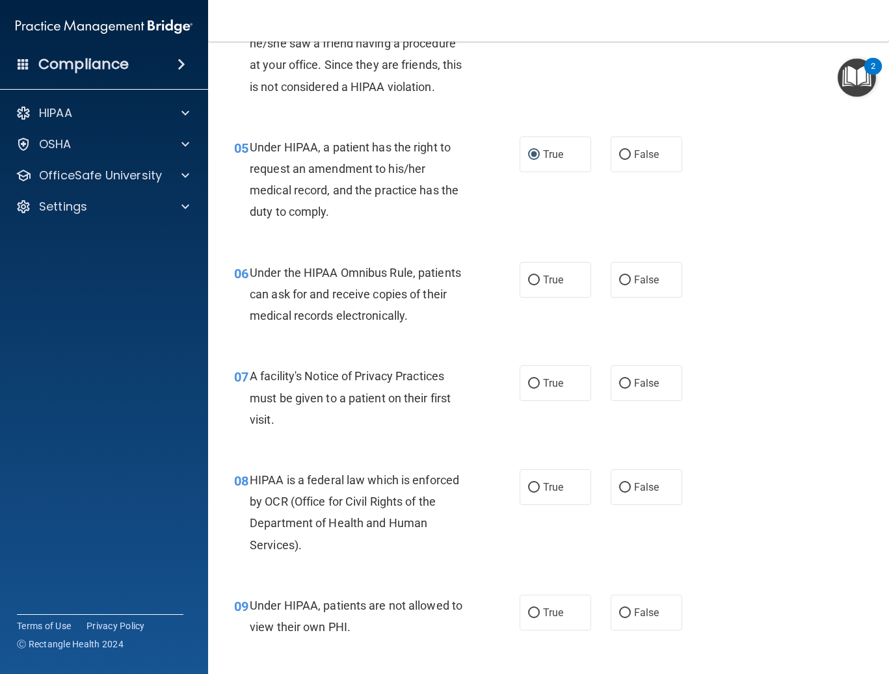
scroll to position [585, 0]
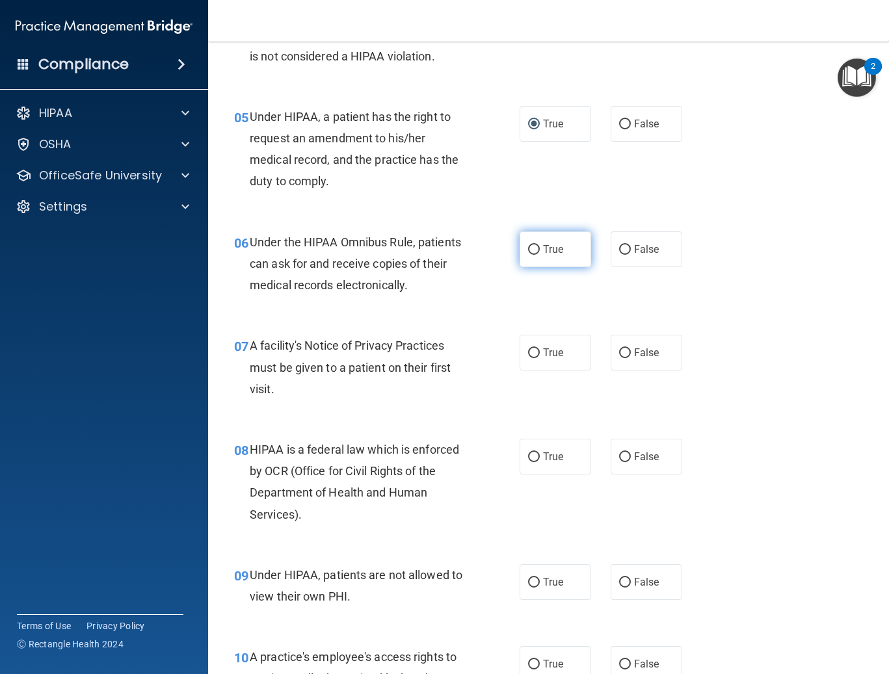
click at [560, 246] on label "True" at bounding box center [556, 249] width 72 height 36
click at [540, 246] on input "True" at bounding box center [534, 250] width 12 height 10
radio input "true"
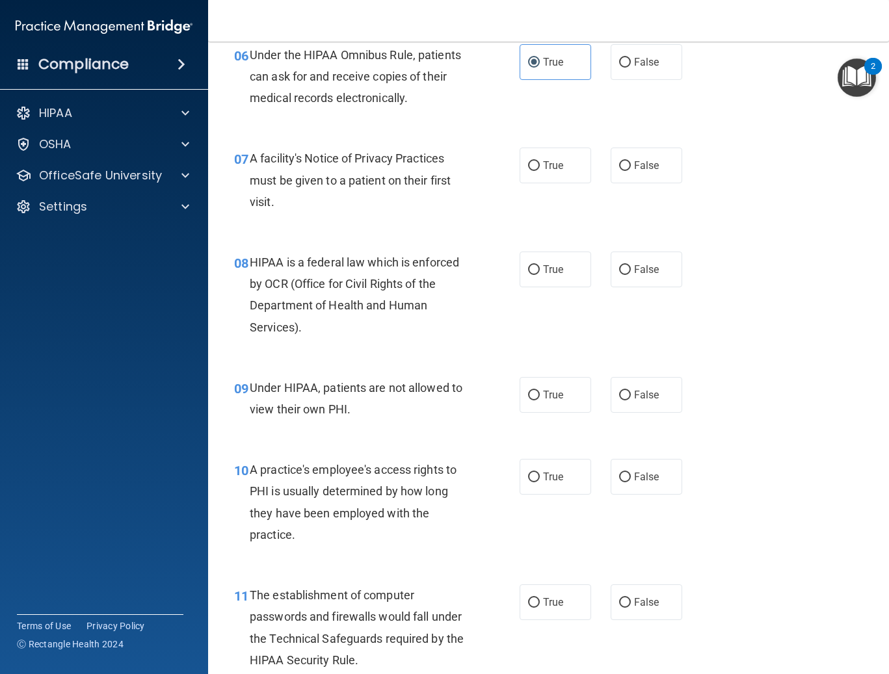
scroll to position [780, 0]
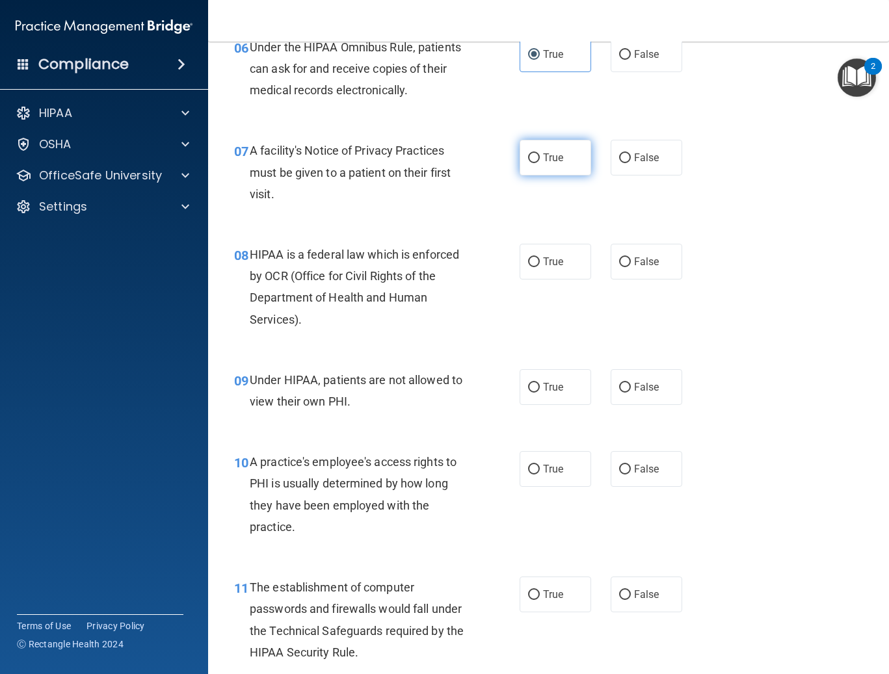
click at [569, 170] on label "True" at bounding box center [556, 158] width 72 height 36
click at [540, 163] on input "True" at bounding box center [534, 158] width 12 height 10
radio input "true"
drag, startPoint x: 586, startPoint y: 257, endPoint x: 575, endPoint y: 257, distance: 10.4
click at [579, 257] on div "True False" at bounding box center [606, 262] width 172 height 36
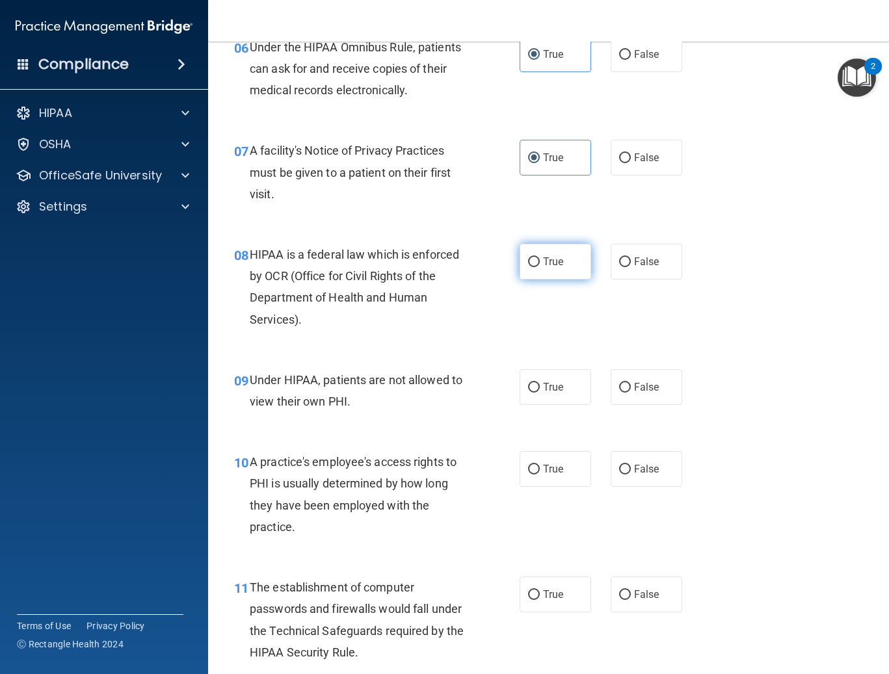
click at [575, 257] on label "True" at bounding box center [556, 262] width 72 height 36
click at [540, 257] on input "True" at bounding box center [534, 262] width 12 height 10
radio input "true"
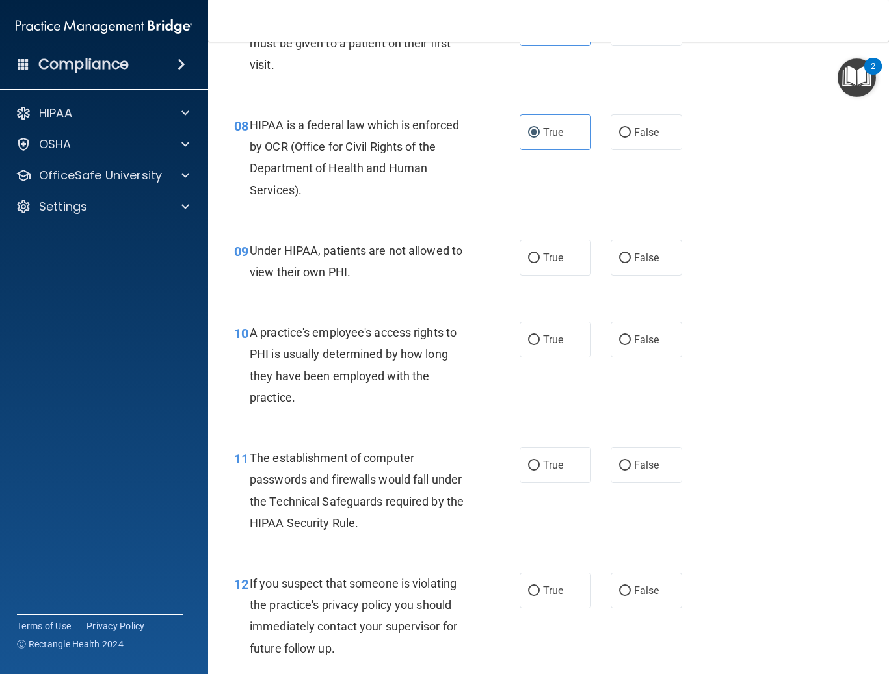
scroll to position [910, 0]
click at [630, 263] on label "False" at bounding box center [647, 257] width 72 height 36
click at [630, 263] on input "False" at bounding box center [625, 258] width 12 height 10
radio input "true"
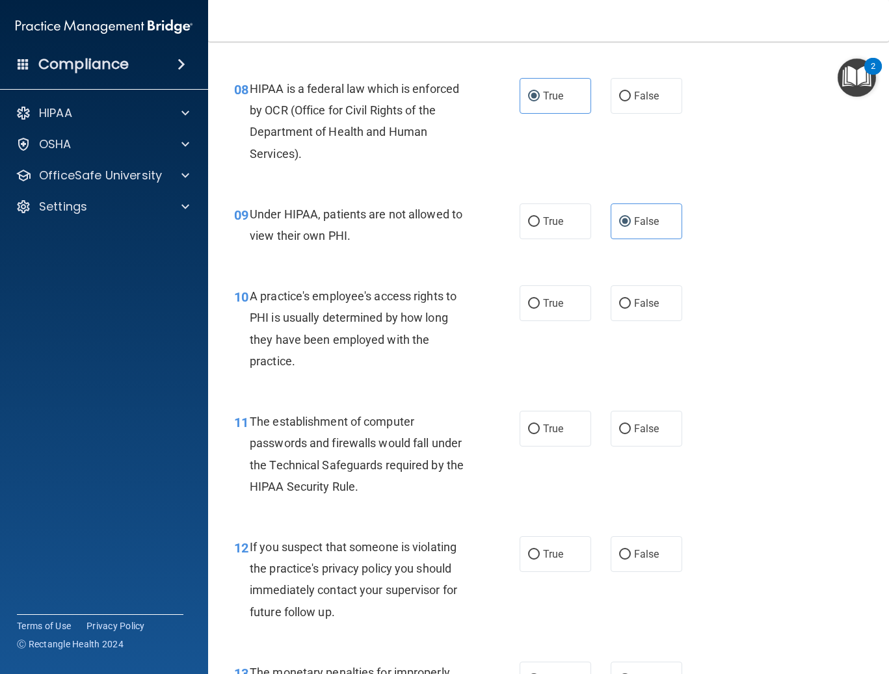
scroll to position [975, 0]
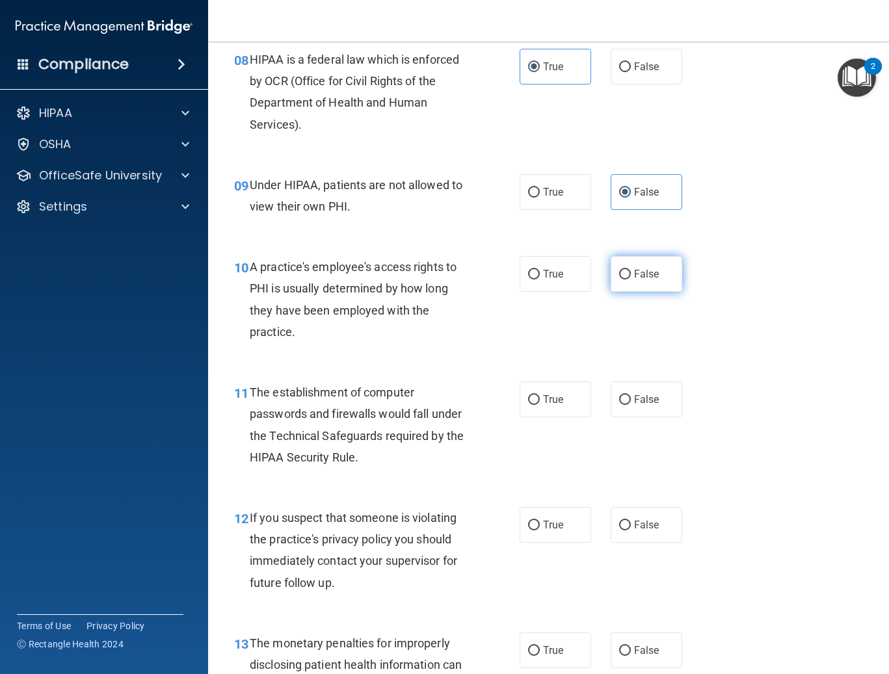
click at [652, 278] on span "False" at bounding box center [646, 274] width 25 height 12
click at [631, 278] on input "False" at bounding box center [625, 275] width 12 height 10
radio input "true"
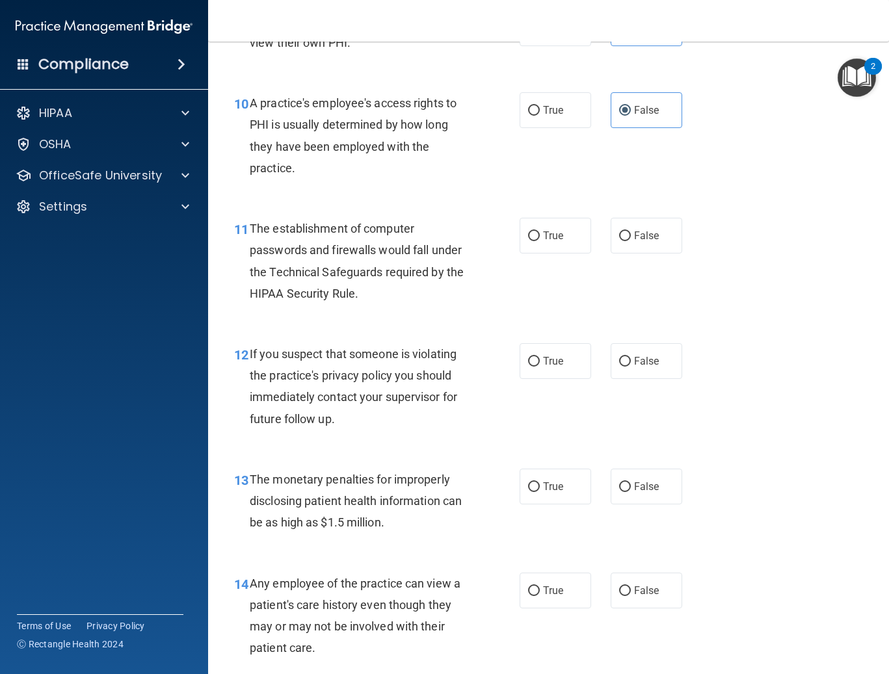
scroll to position [1170, 0]
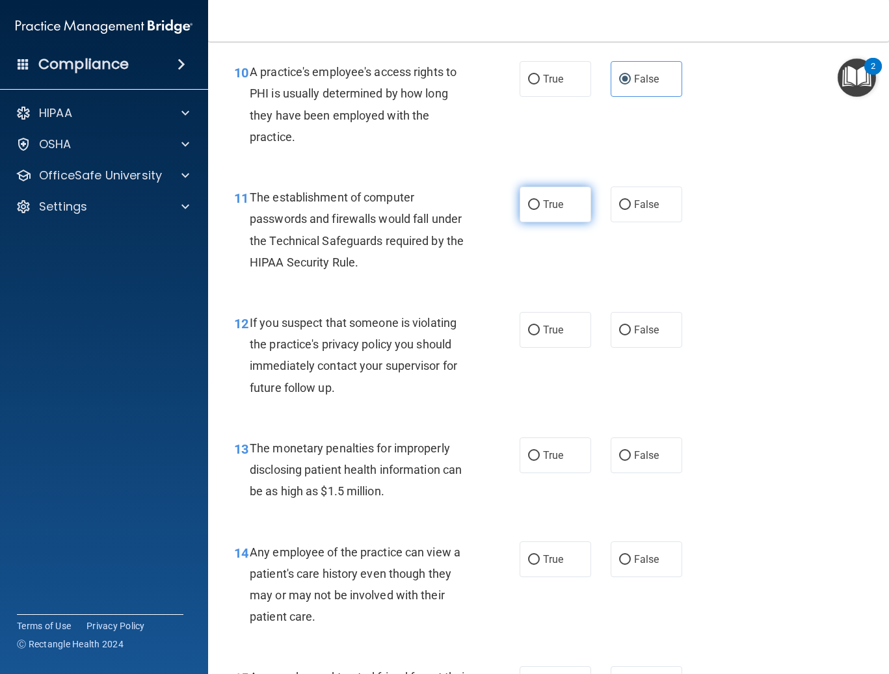
click at [531, 208] on input "True" at bounding box center [534, 205] width 12 height 10
radio input "true"
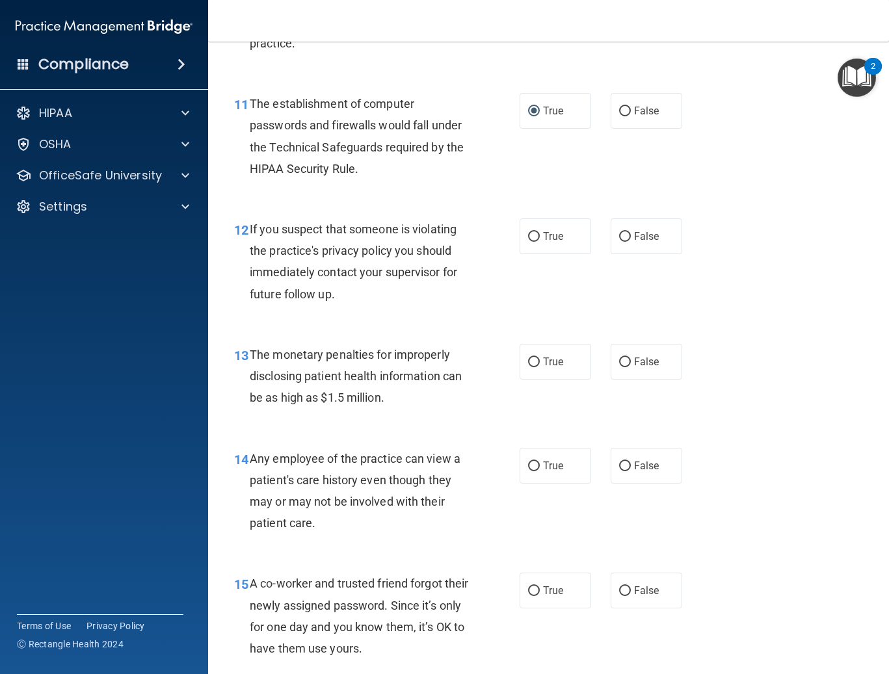
scroll to position [1300, 0]
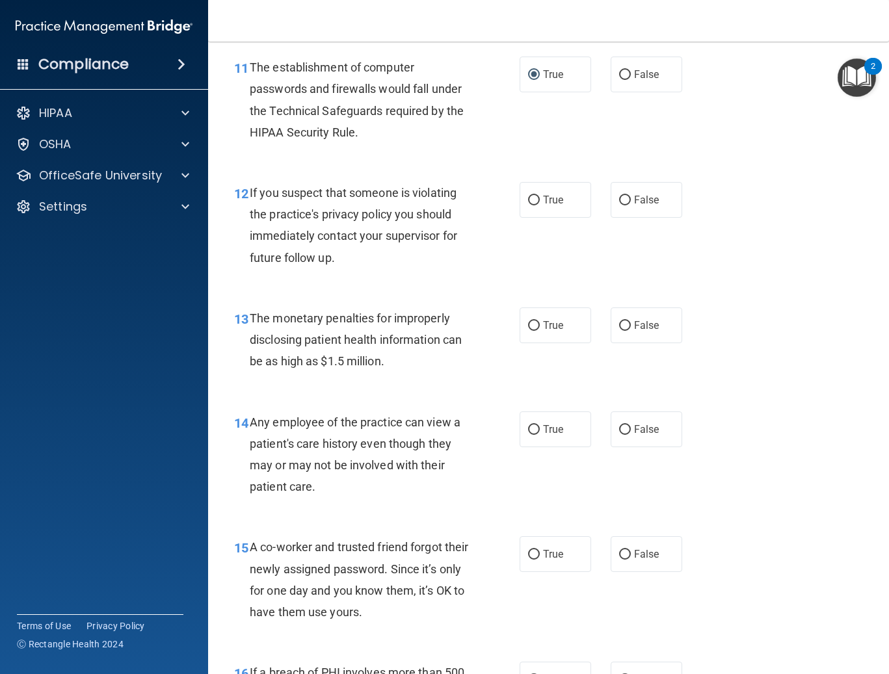
click at [553, 218] on div "12 If you suspect that someone is violating the practice's privacy policy you s…" at bounding box center [548, 228] width 648 height 125
click at [543, 197] on span "True" at bounding box center [553, 200] width 20 height 12
click at [540, 197] on input "True" at bounding box center [534, 201] width 12 height 10
radio input "true"
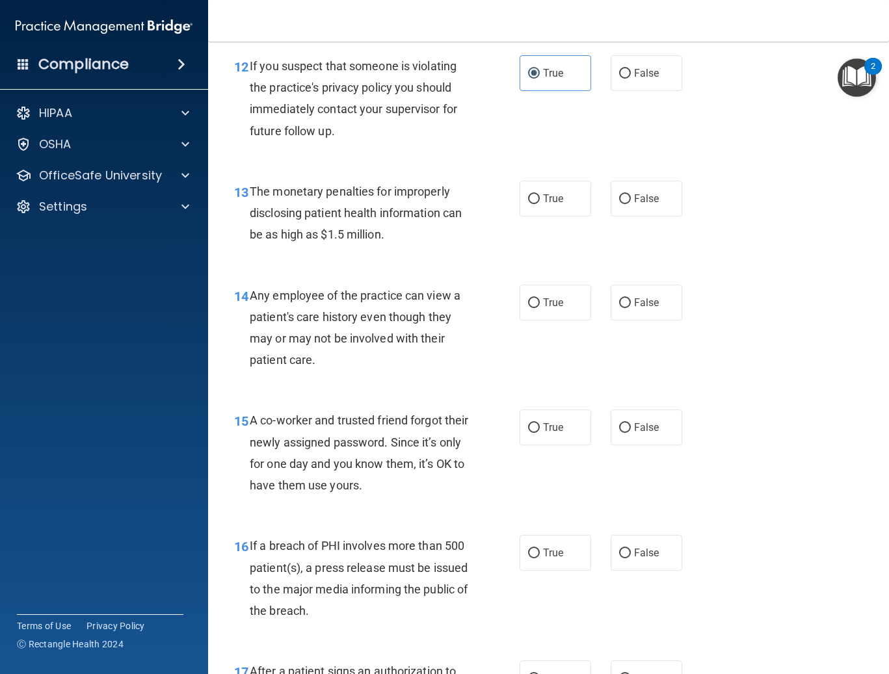
scroll to position [1430, 0]
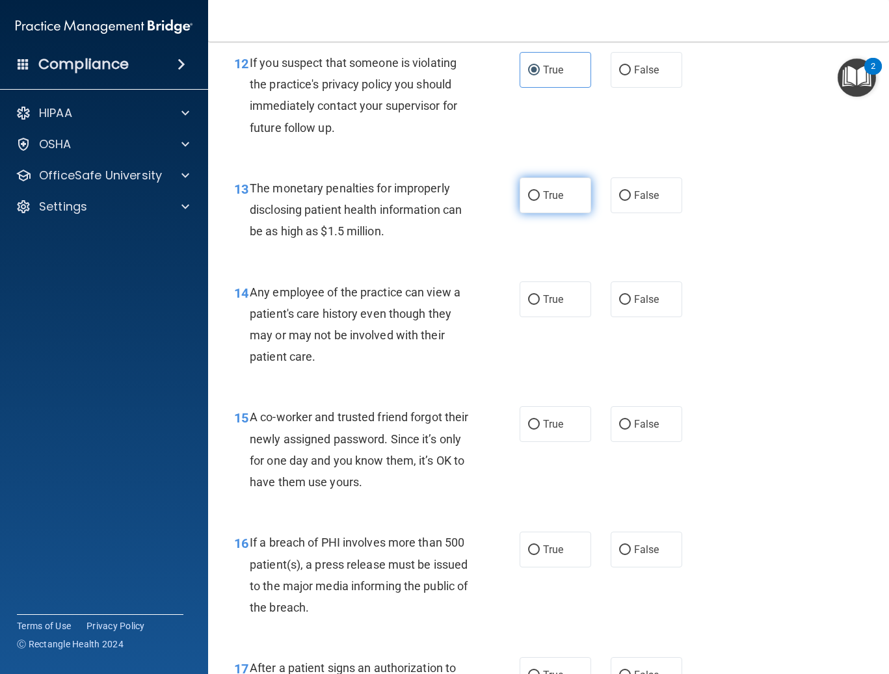
click at [561, 192] on label "True" at bounding box center [556, 196] width 72 height 36
click at [540, 192] on input "True" at bounding box center [534, 196] width 12 height 10
radio input "true"
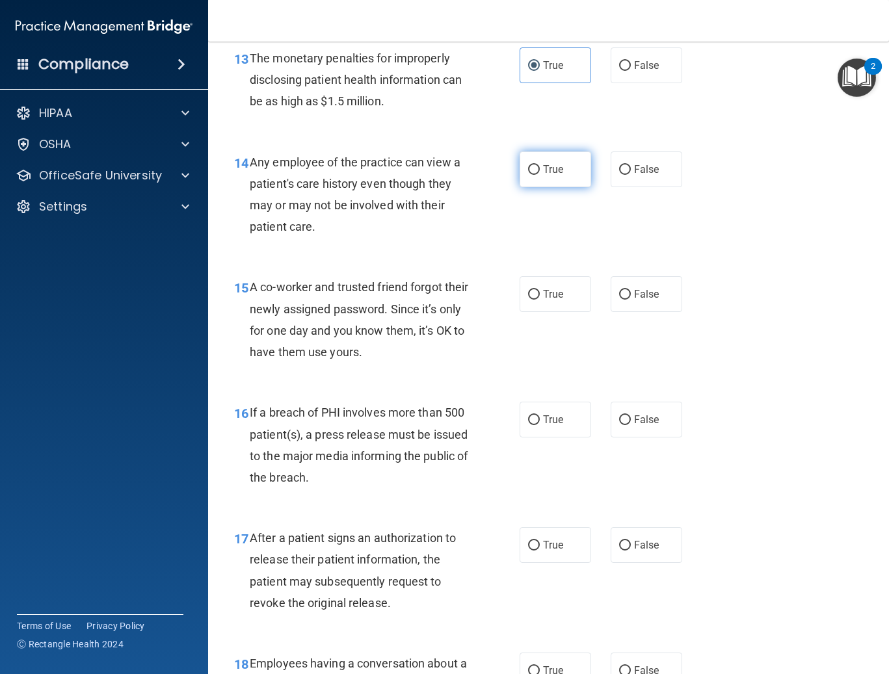
click at [540, 181] on label "True" at bounding box center [556, 169] width 72 height 36
click at [540, 175] on input "True" at bounding box center [534, 170] width 12 height 10
radio input "true"
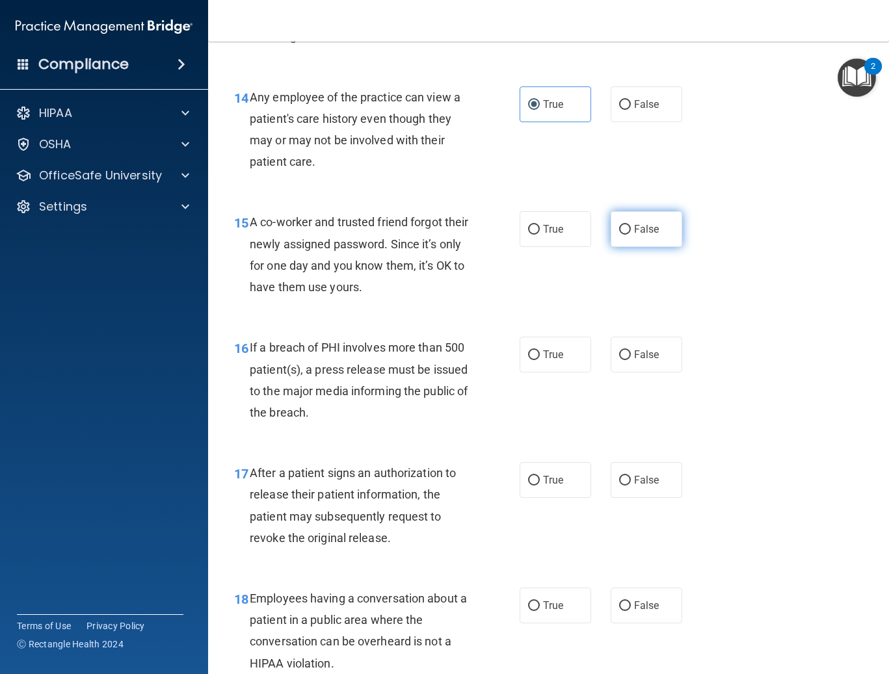
click at [640, 222] on label "False" at bounding box center [647, 229] width 72 height 36
click at [631, 225] on input "False" at bounding box center [625, 230] width 12 height 10
radio input "true"
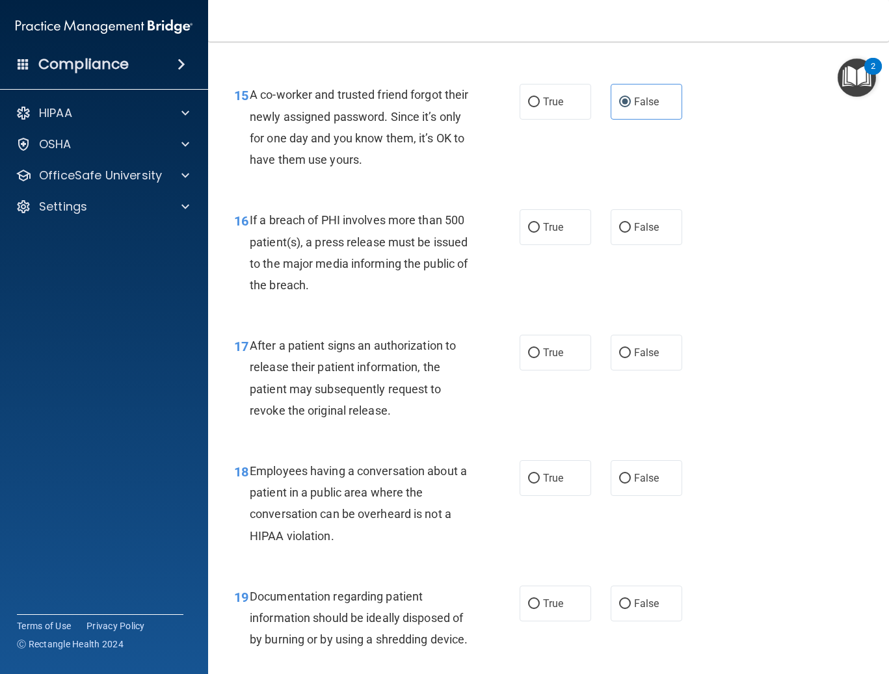
scroll to position [1756, 0]
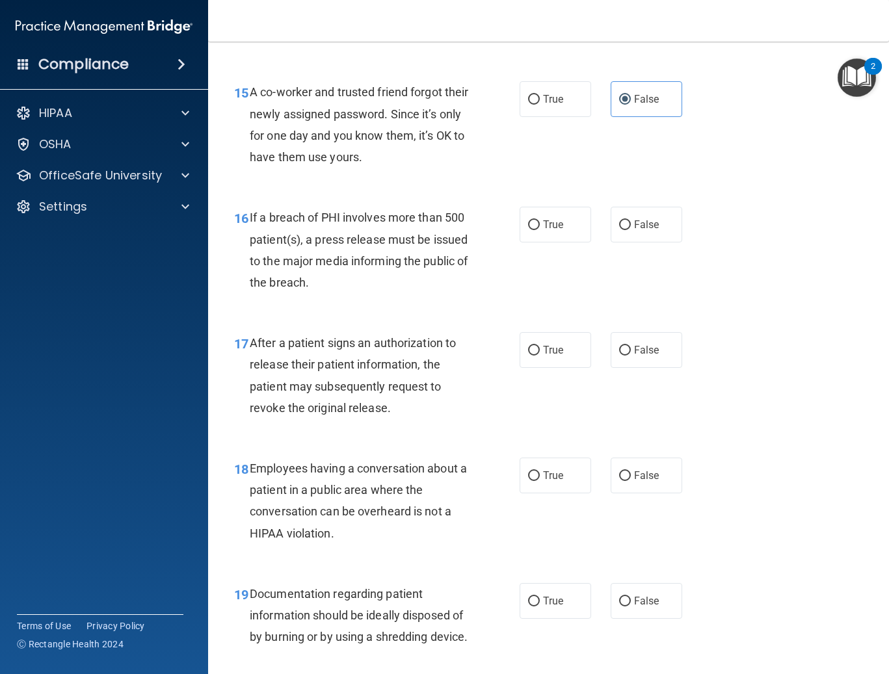
click at [513, 234] on div "16 If a breach of PHI involves more than 500 patient(s), a press release must b…" at bounding box center [377, 253] width 324 height 93
click at [528, 229] on input "True" at bounding box center [534, 225] width 12 height 10
radio input "true"
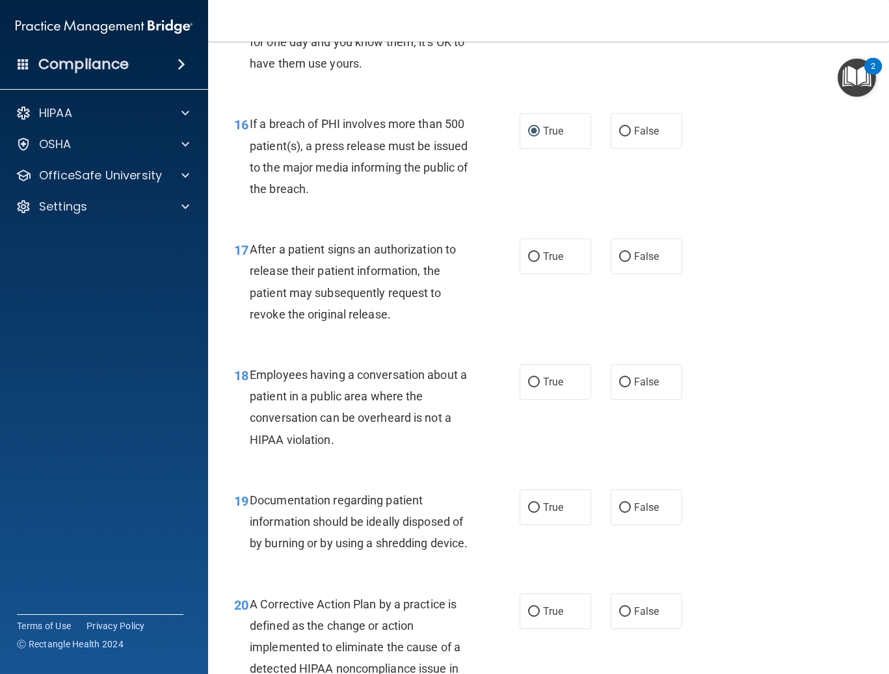
scroll to position [1886, 0]
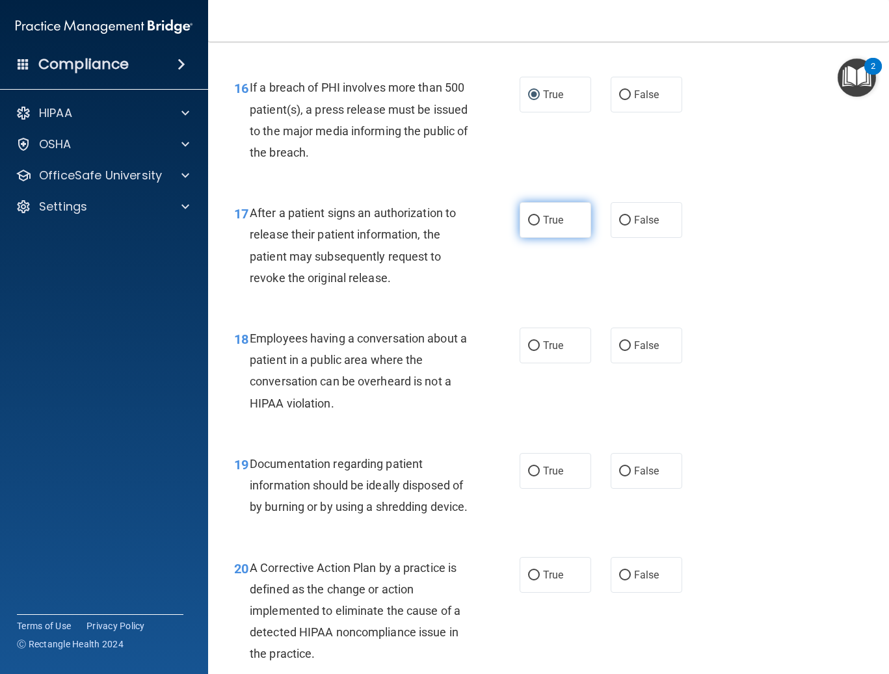
click at [550, 232] on label "True" at bounding box center [556, 220] width 72 height 36
click at [540, 226] on input "True" at bounding box center [534, 221] width 12 height 10
radio input "true"
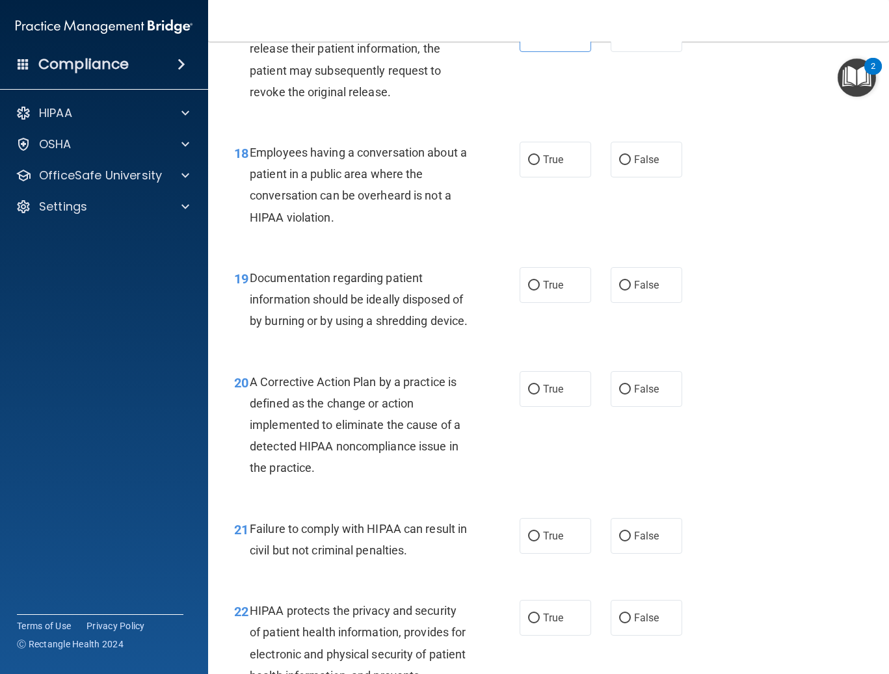
scroll to position [2081, 0]
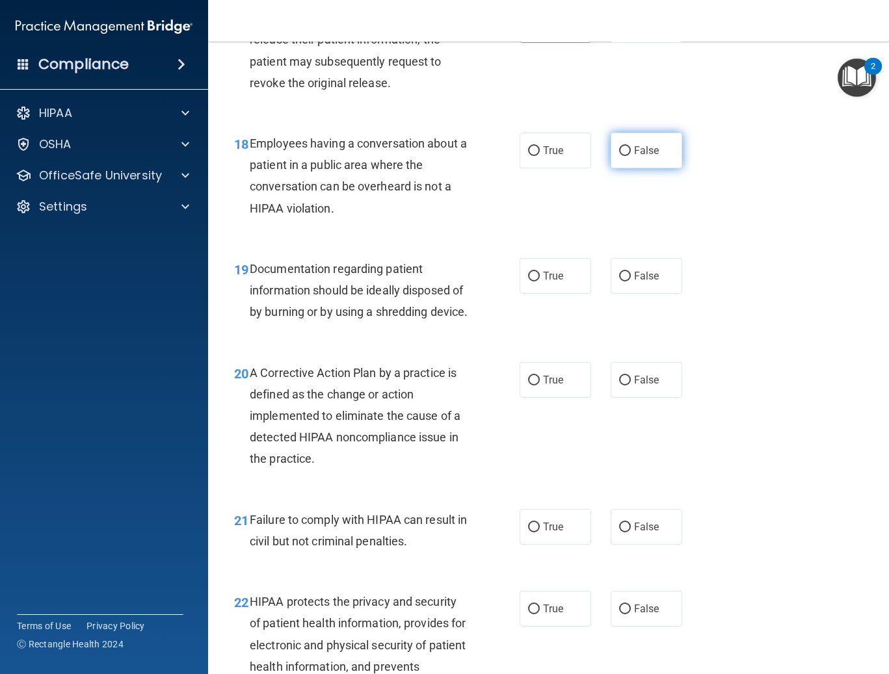
click at [650, 151] on span "False" at bounding box center [646, 150] width 25 height 12
click at [631, 151] on input "False" at bounding box center [625, 151] width 12 height 10
radio input "true"
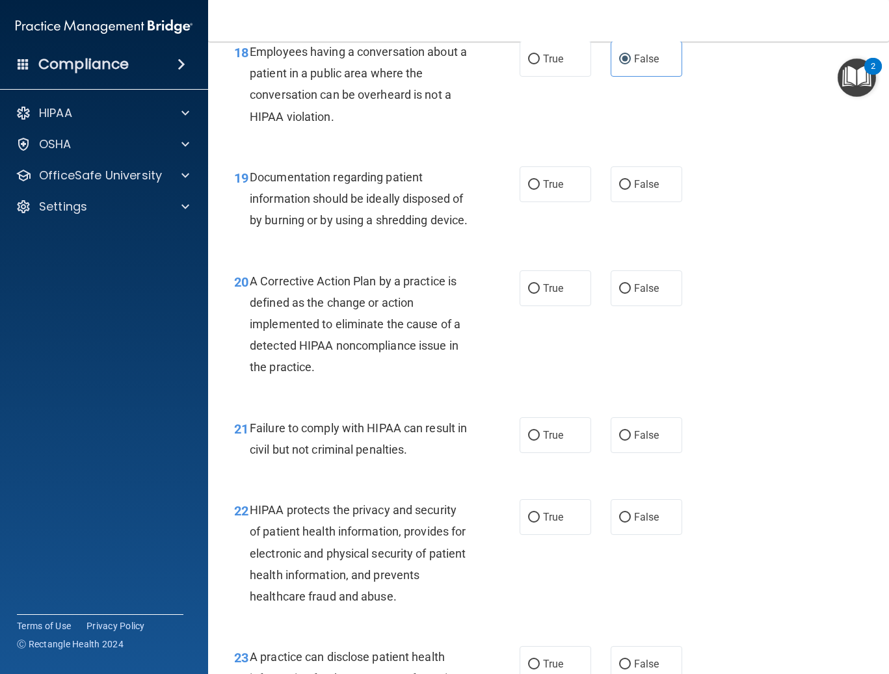
scroll to position [2211, 0]
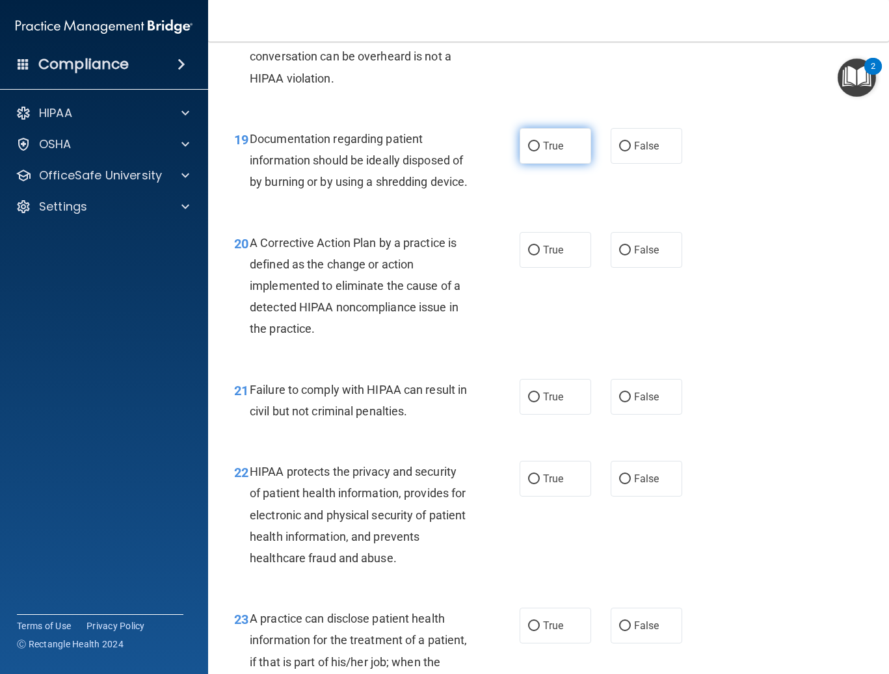
click at [553, 155] on label "True" at bounding box center [556, 146] width 72 height 36
click at [540, 151] on input "True" at bounding box center [534, 147] width 12 height 10
radio input "true"
click at [560, 268] on label "True" at bounding box center [556, 250] width 72 height 36
click at [540, 256] on input "True" at bounding box center [534, 251] width 12 height 10
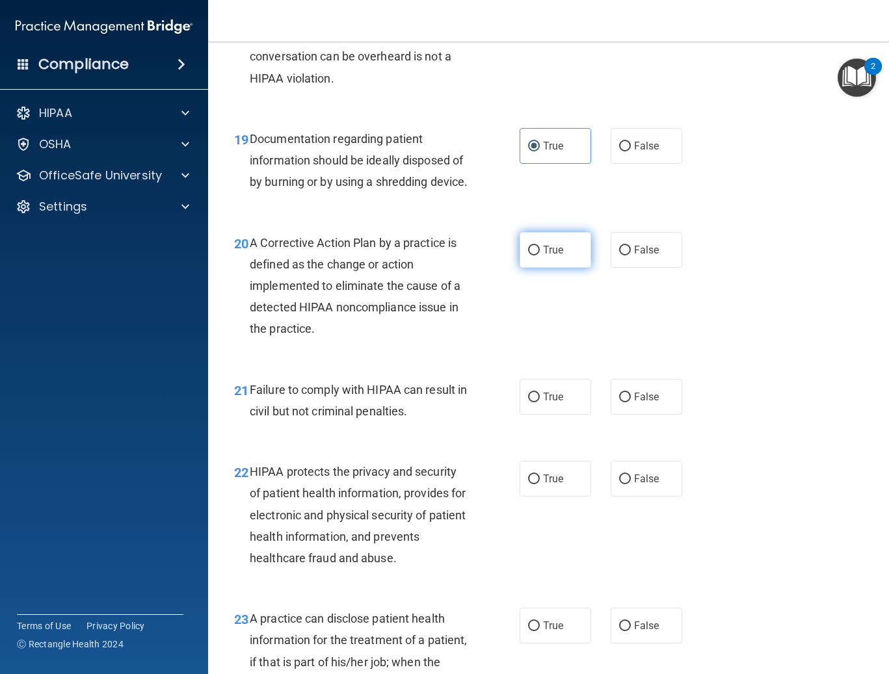
radio input "true"
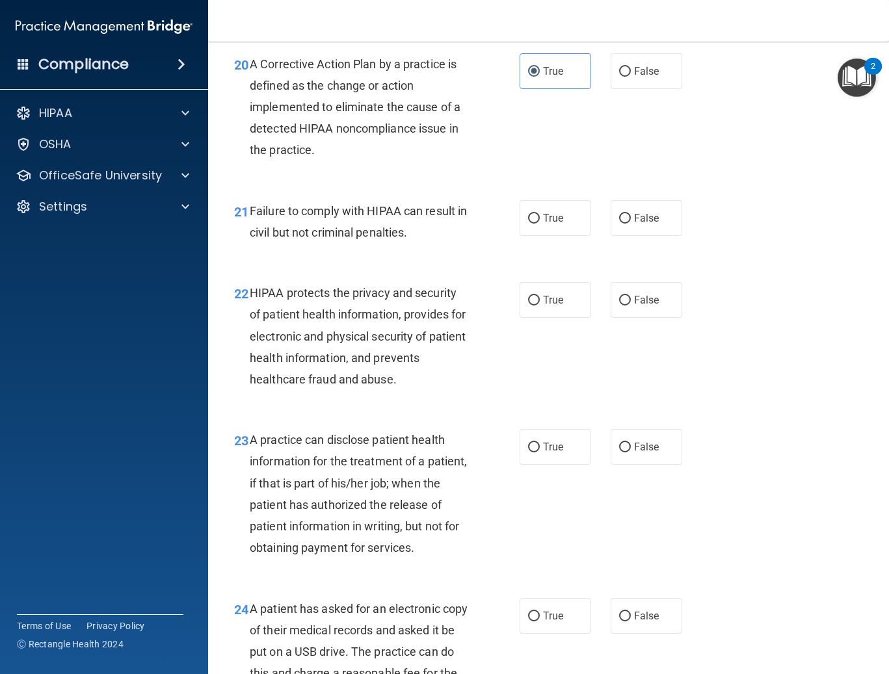
scroll to position [2406, 0]
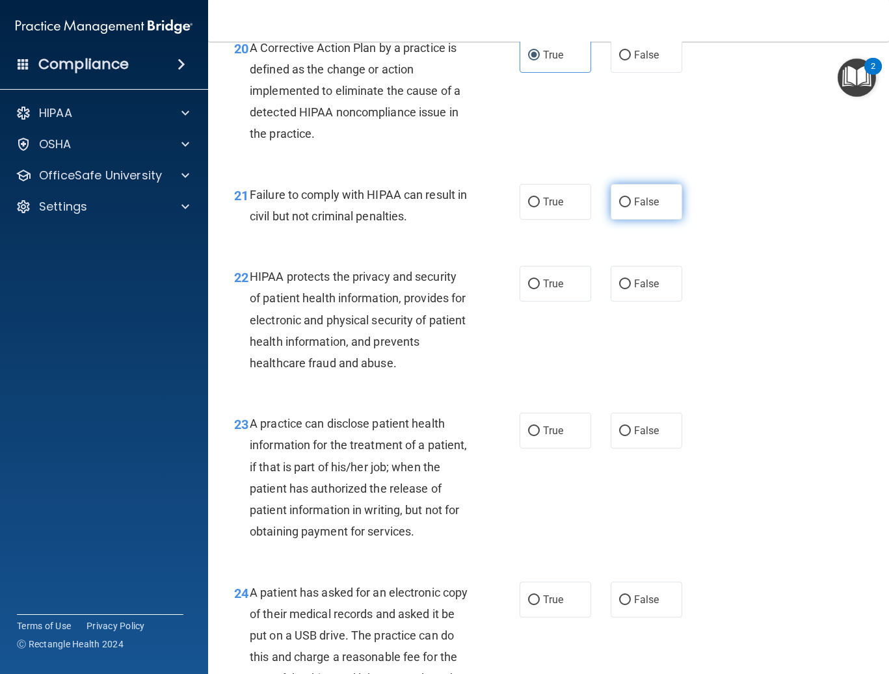
click at [619, 207] on input "False" at bounding box center [625, 203] width 12 height 10
radio input "true"
click at [547, 297] on label "True" at bounding box center [556, 284] width 72 height 36
click at [540, 289] on input "True" at bounding box center [534, 285] width 12 height 10
radio input "true"
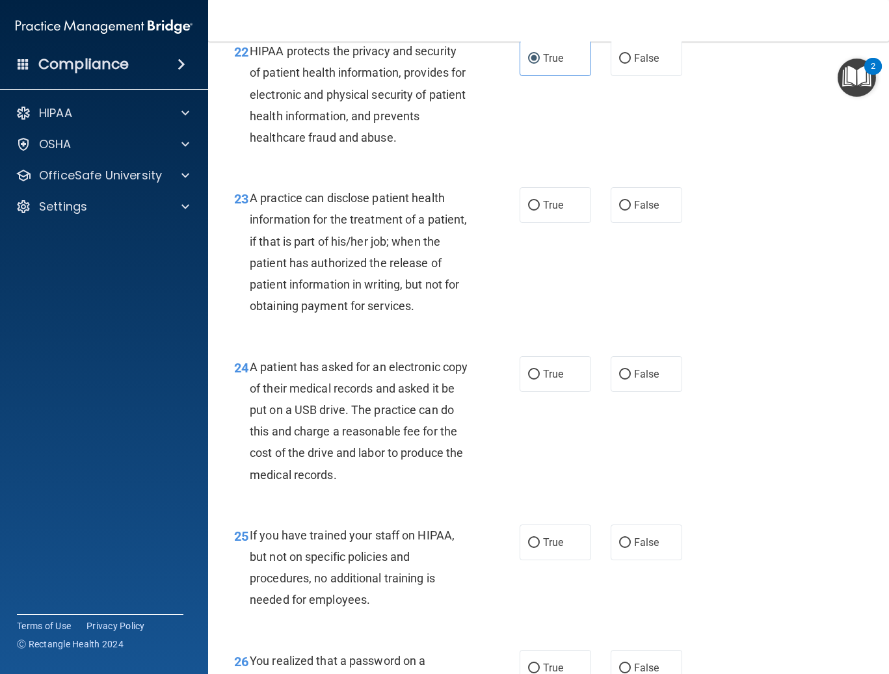
scroll to position [2666, 0]
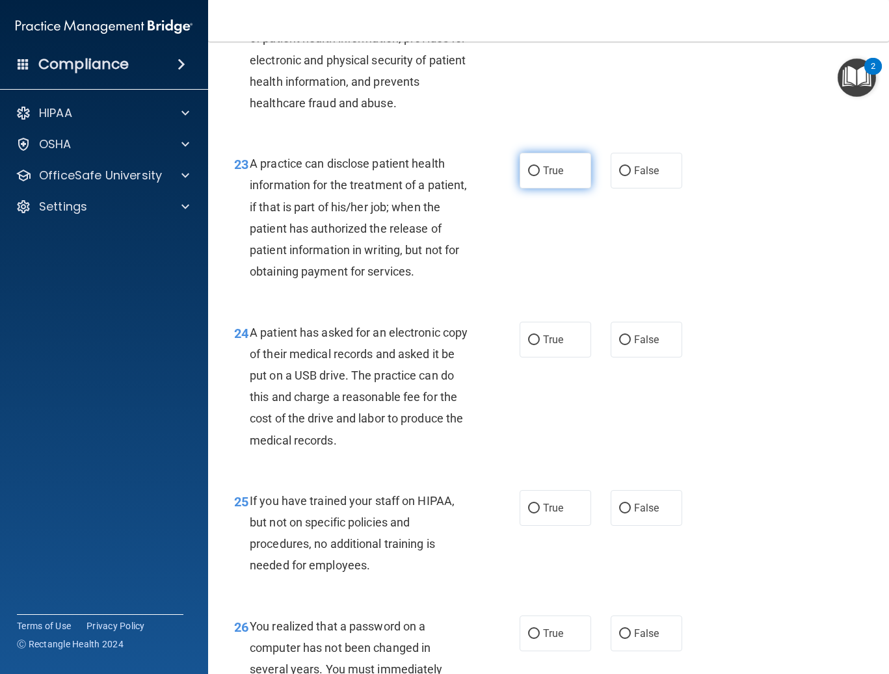
click at [540, 189] on label "True" at bounding box center [556, 171] width 72 height 36
click at [540, 176] on input "True" at bounding box center [534, 171] width 12 height 10
radio input "true"
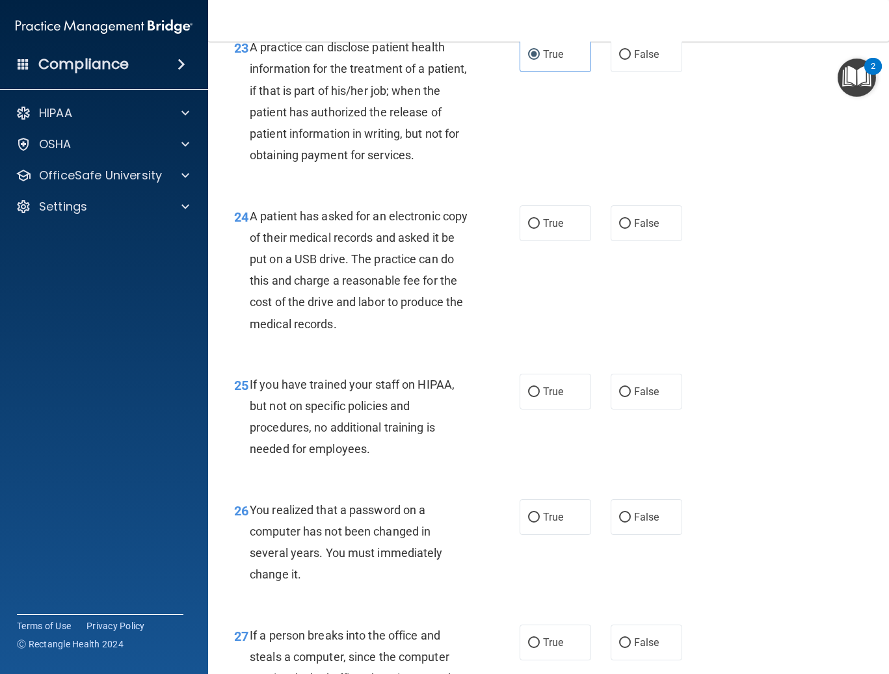
scroll to position [2926, 0]
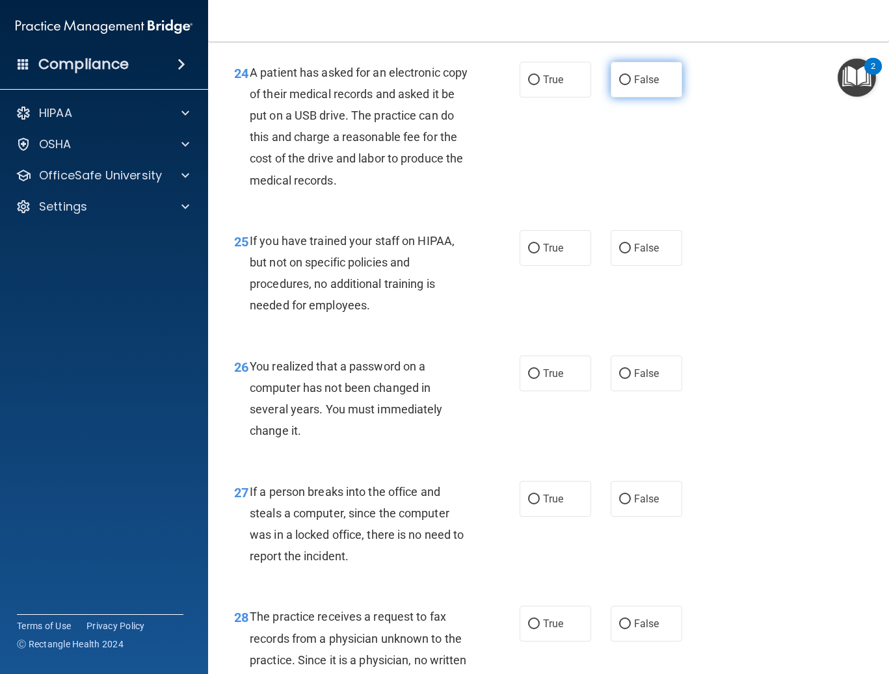
click at [637, 98] on label "False" at bounding box center [647, 80] width 72 height 36
click at [631, 85] on input "False" at bounding box center [625, 80] width 12 height 10
radio input "true"
click at [641, 254] on span "False" at bounding box center [646, 248] width 25 height 12
click at [631, 254] on input "False" at bounding box center [625, 249] width 12 height 10
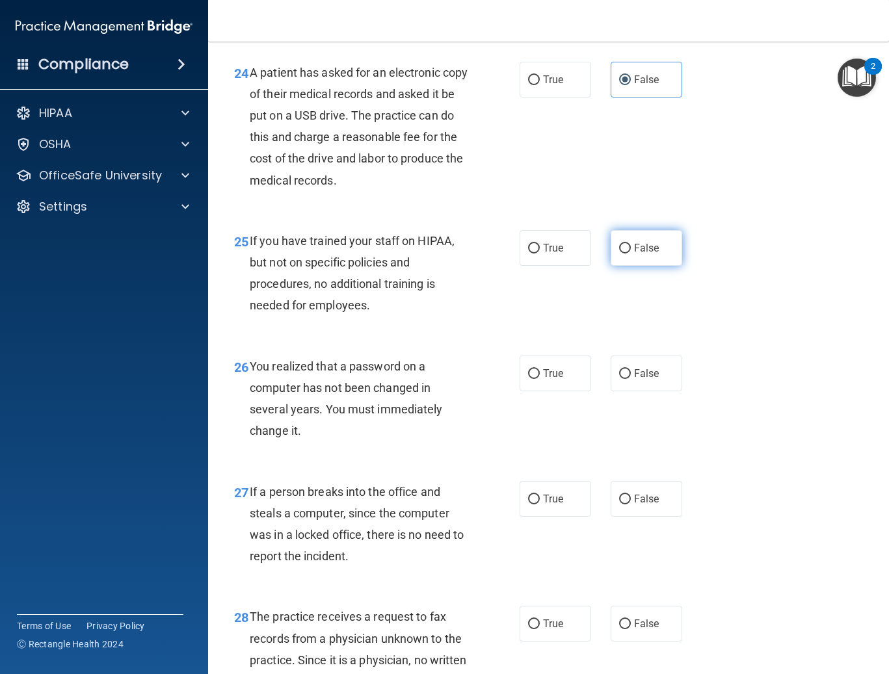
radio input "true"
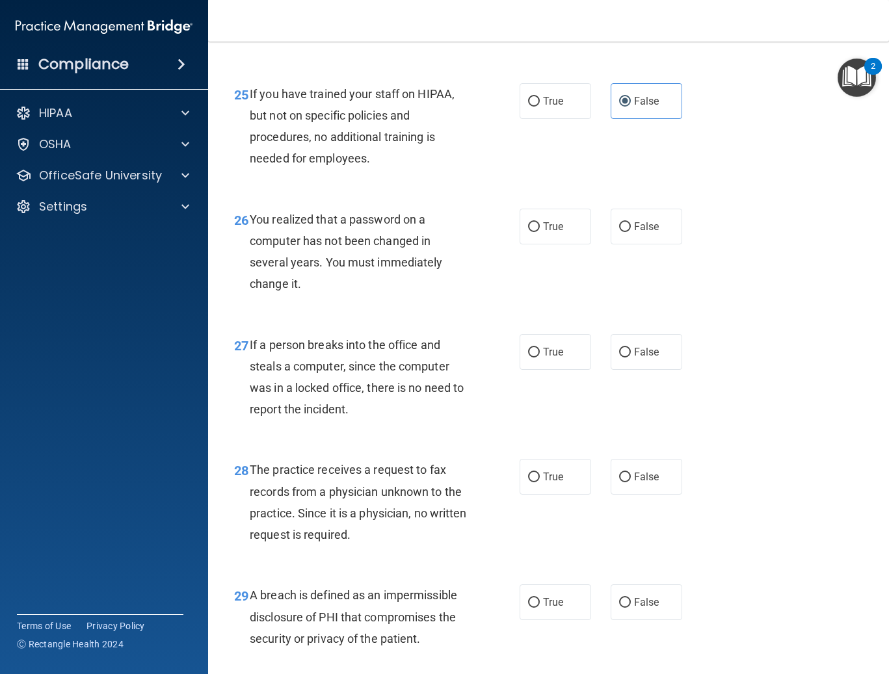
scroll to position [3121, 0]
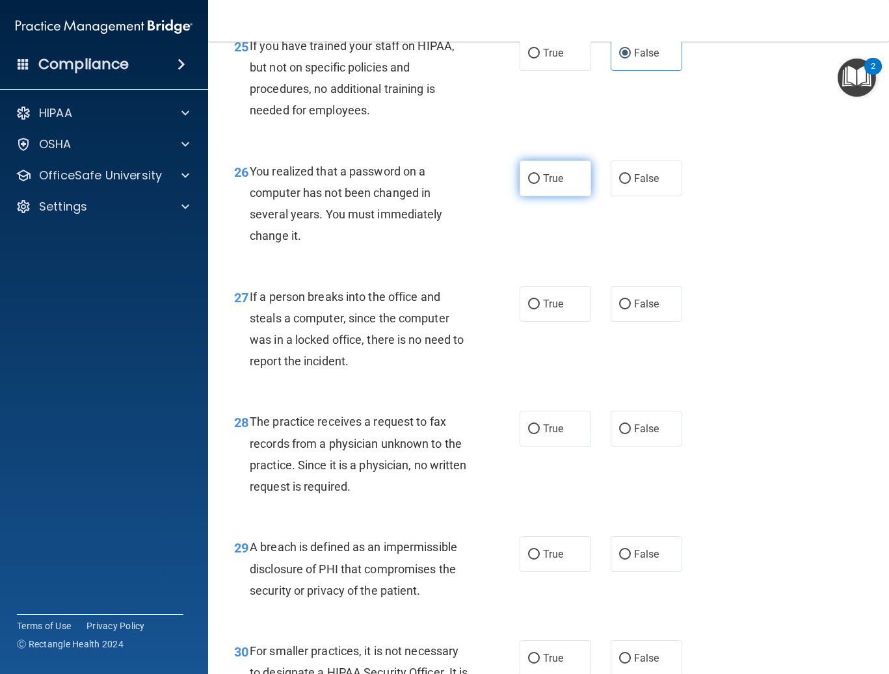
click at [553, 196] on label "True" at bounding box center [556, 179] width 72 height 36
click at [540, 184] on input "True" at bounding box center [534, 179] width 12 height 10
radio input "true"
click at [650, 310] on span "False" at bounding box center [646, 304] width 25 height 12
click at [631, 310] on input "False" at bounding box center [625, 305] width 12 height 10
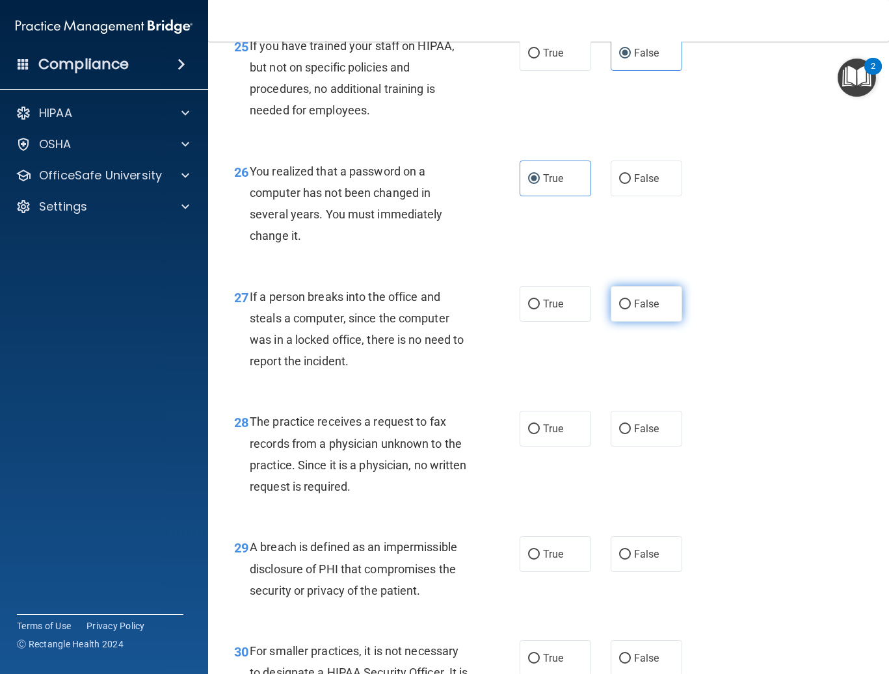
radio input "true"
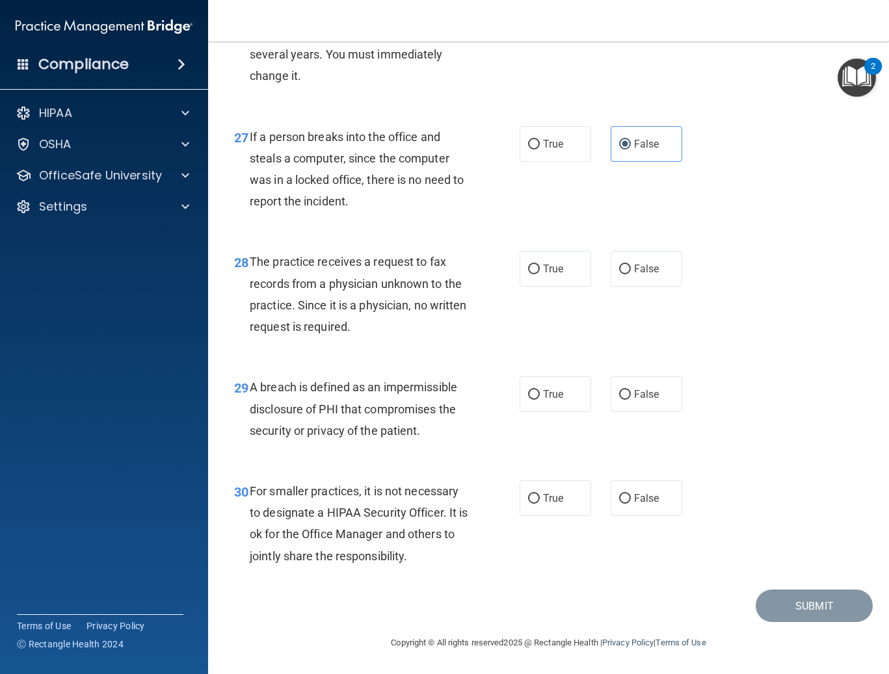
scroll to position [3325, 0]
click at [633, 261] on label "False" at bounding box center [647, 269] width 72 height 36
click at [631, 265] on input "False" at bounding box center [625, 270] width 12 height 10
radio input "true"
click at [551, 390] on span "True" at bounding box center [553, 394] width 20 height 12
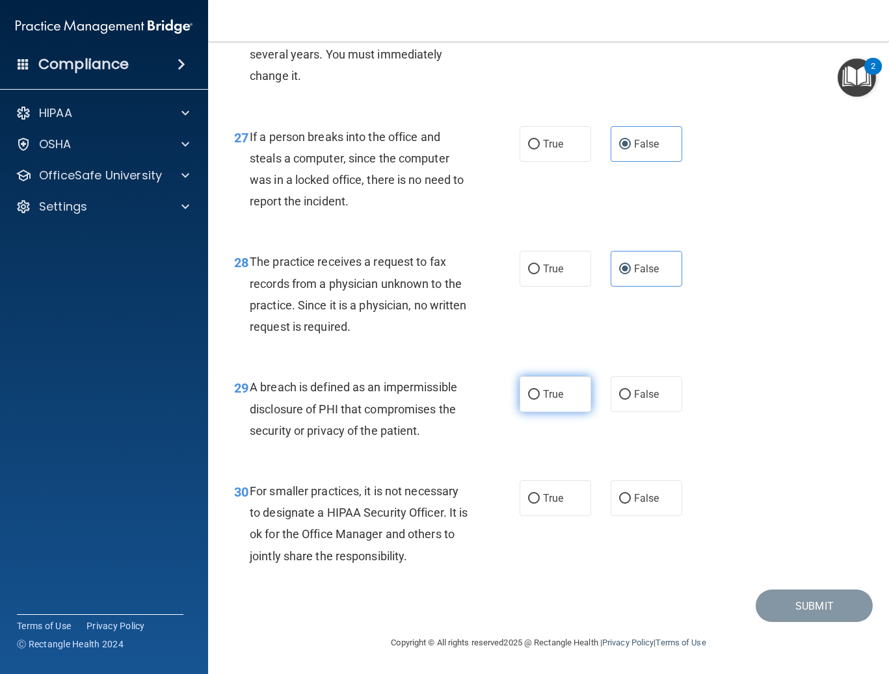
click at [540, 390] on input "True" at bounding box center [534, 395] width 12 height 10
radio input "true"
click at [616, 508] on label "False" at bounding box center [647, 499] width 72 height 36
click at [619, 504] on input "False" at bounding box center [625, 499] width 12 height 10
radio input "true"
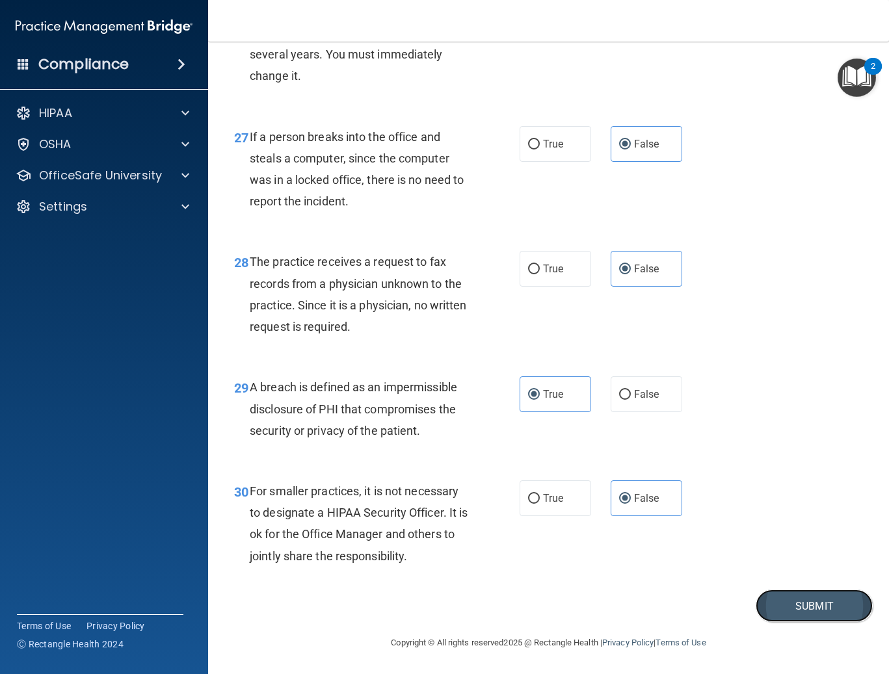
click at [785, 606] on button "Submit" at bounding box center [814, 606] width 117 height 33
click at [771, 598] on button "Submit" at bounding box center [814, 606] width 117 height 33
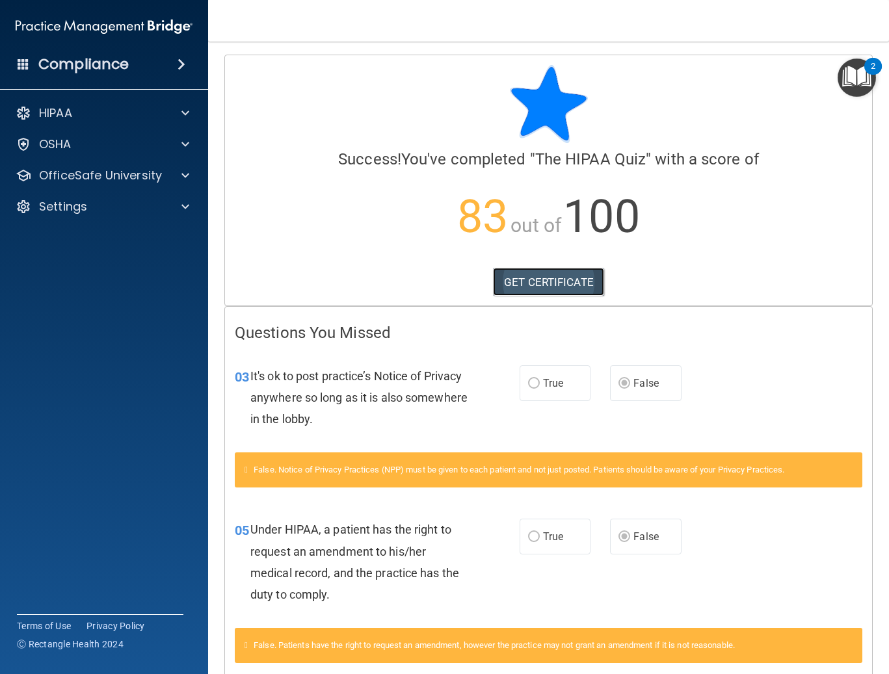
click at [547, 273] on link "GET CERTIFICATE" at bounding box center [548, 282] width 111 height 29
click at [124, 173] on p "OfficeSafe University" at bounding box center [100, 176] width 123 height 16
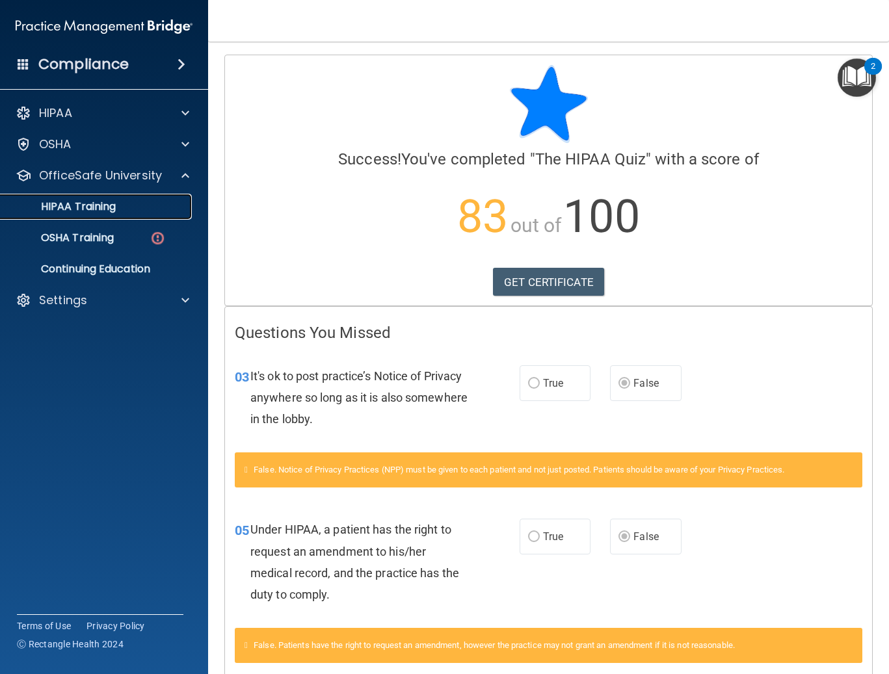
click at [107, 209] on p "HIPAA Training" at bounding box center [61, 206] width 107 height 13
